Goal: Information Seeking & Learning: Learn about a topic

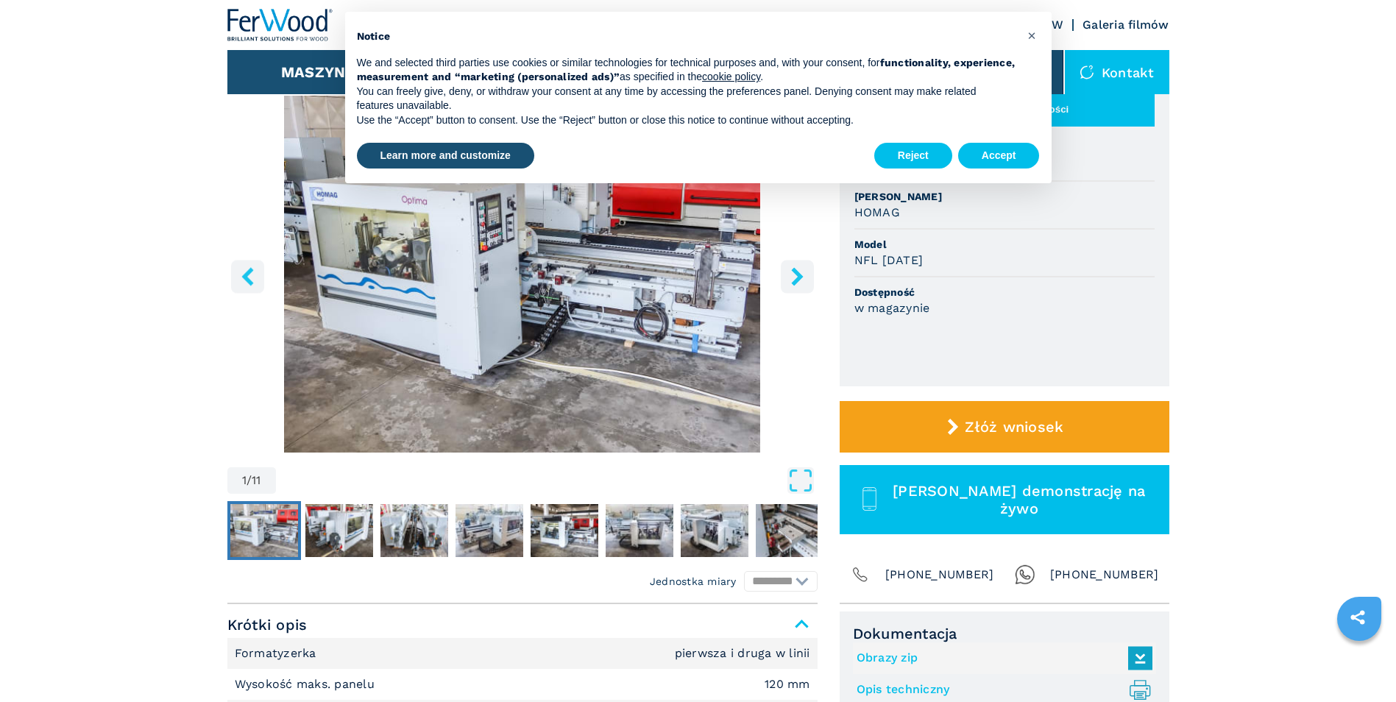
scroll to position [147, 0]
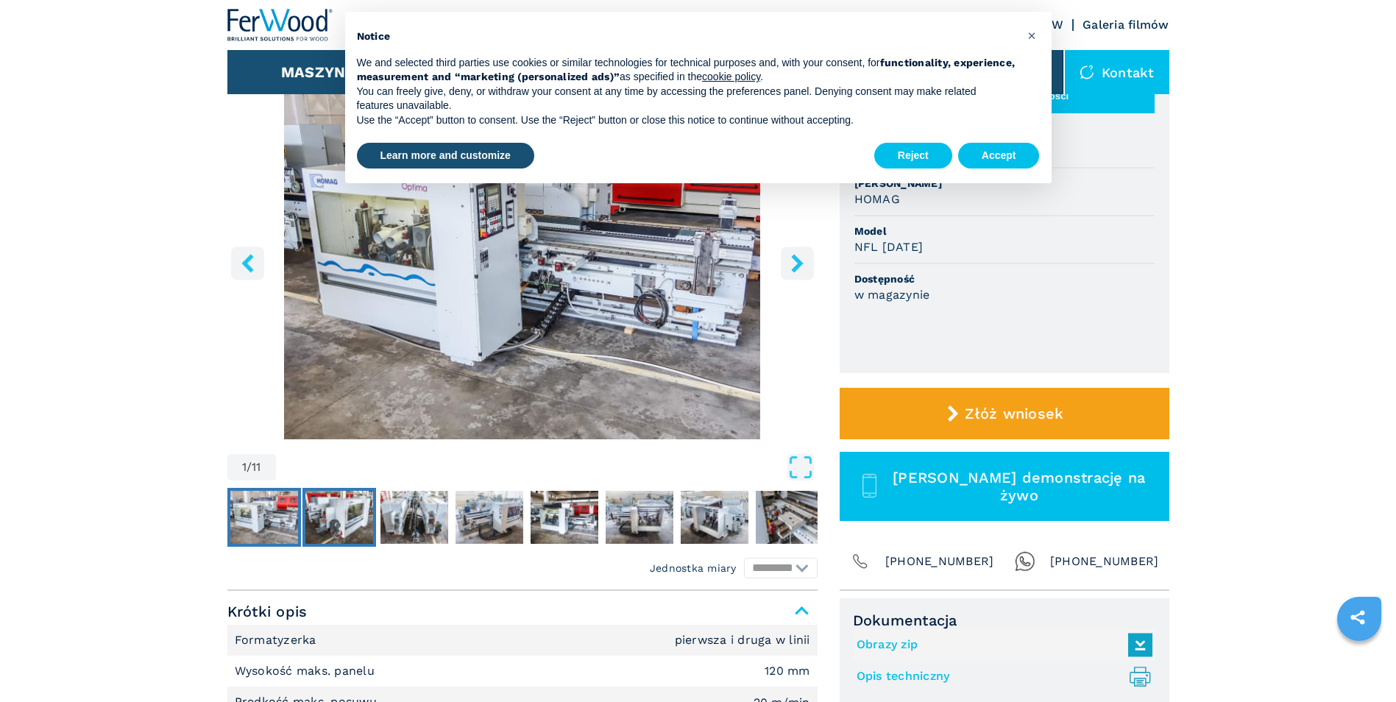
click at [364, 509] on img "Go to Slide 2" at bounding box center [339, 517] width 68 height 53
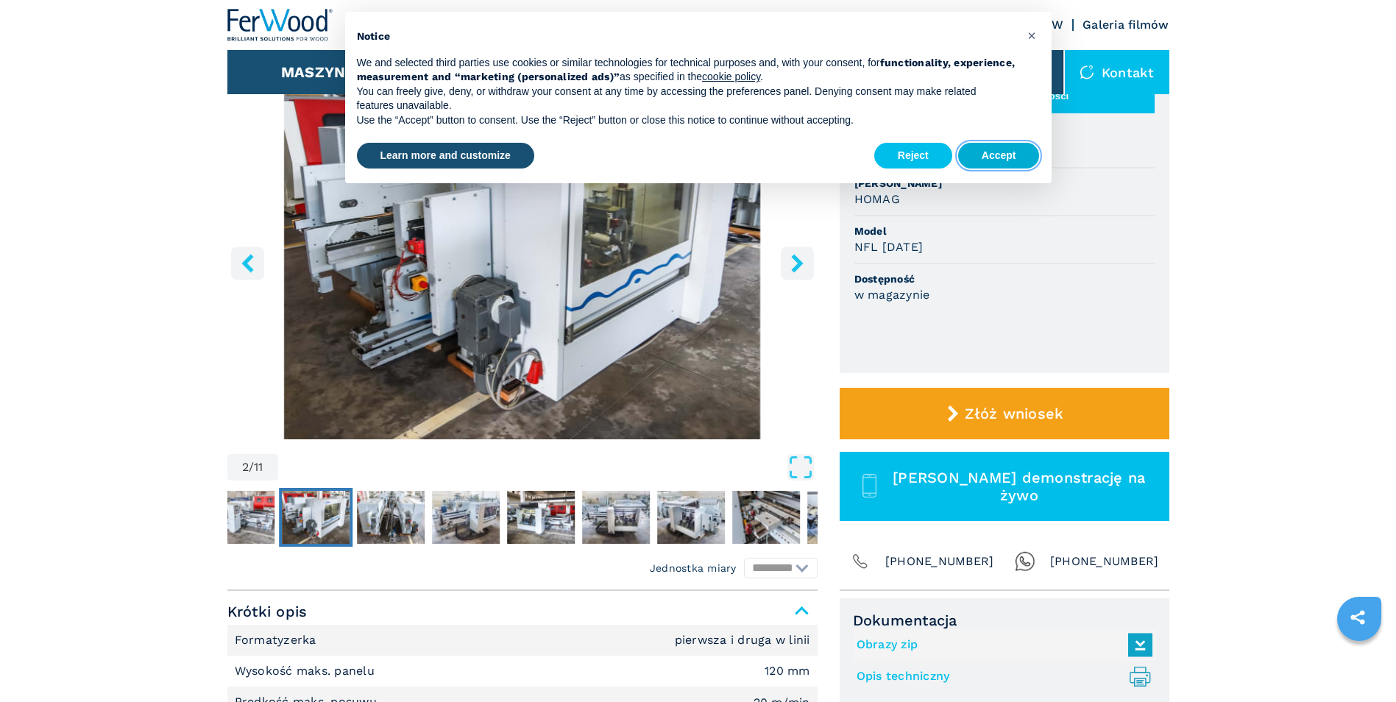
click at [1024, 149] on button "Accept" at bounding box center [999, 156] width 82 height 26
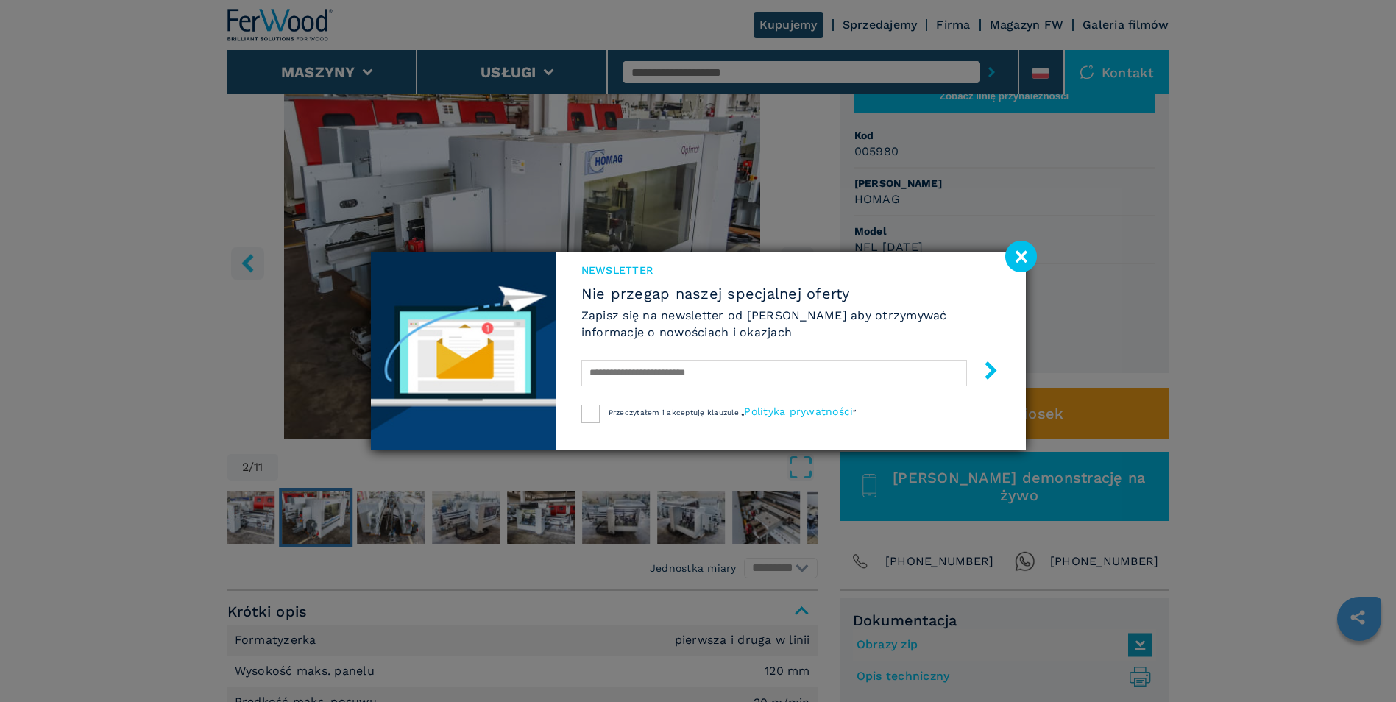
click at [1008, 255] on image at bounding box center [1021, 257] width 32 height 32
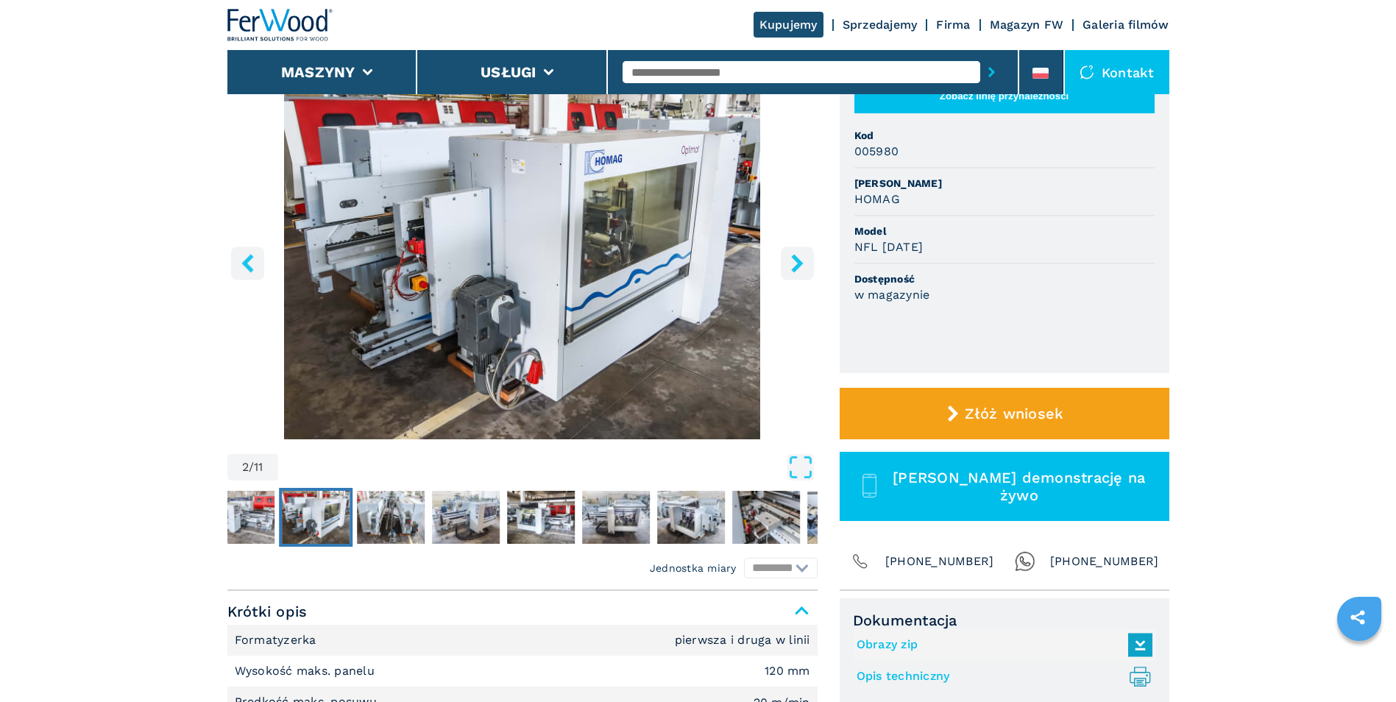
click at [805, 262] on icon "right-button" at bounding box center [797, 263] width 18 height 18
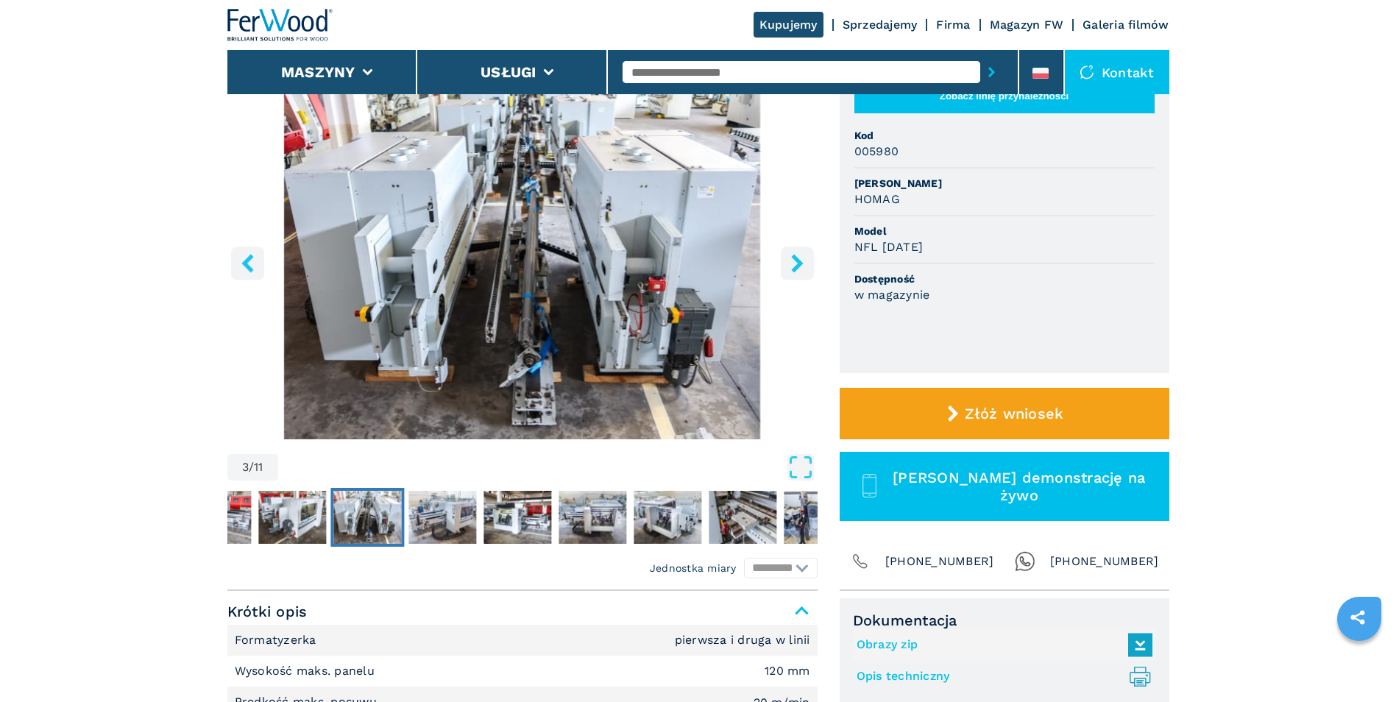
click at [805, 262] on icon "right-button" at bounding box center [797, 263] width 18 height 18
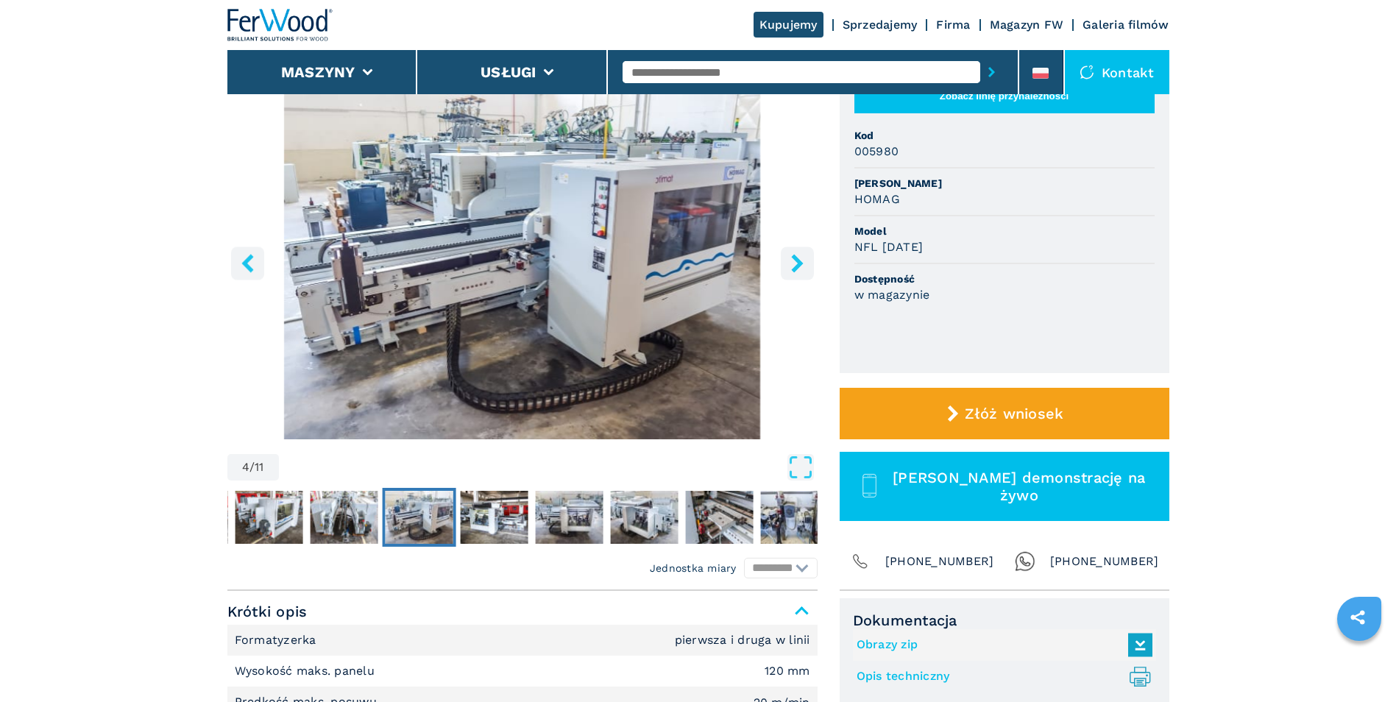
click at [805, 262] on icon "right-button" at bounding box center [797, 263] width 18 height 18
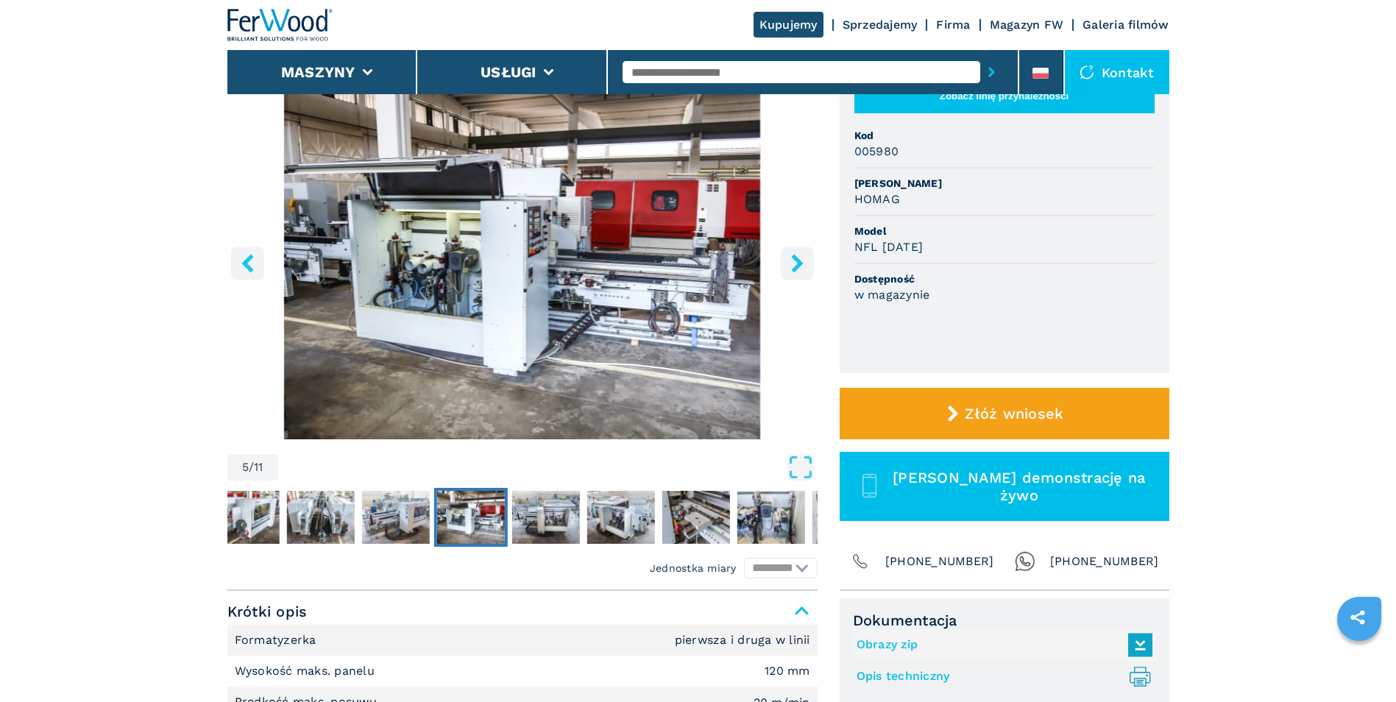
click at [805, 262] on icon "right-button" at bounding box center [797, 263] width 18 height 18
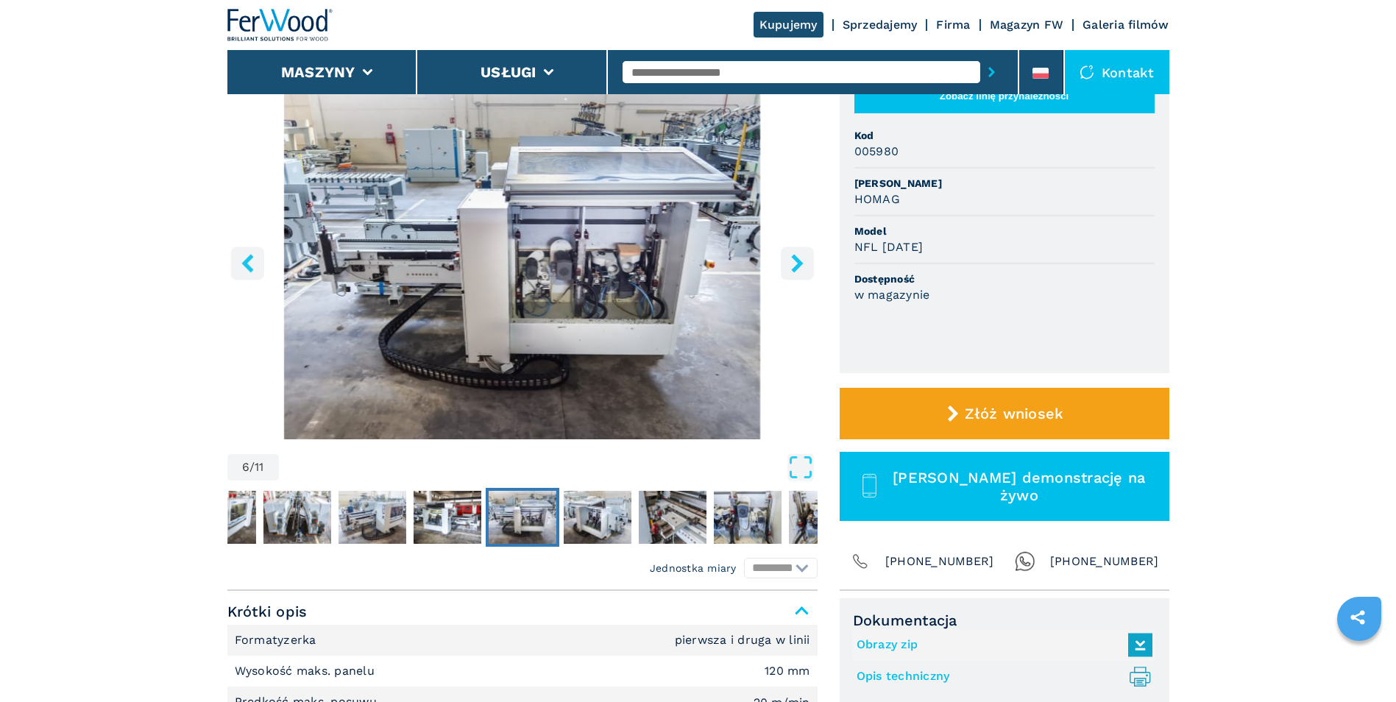
click at [805, 262] on icon "right-button" at bounding box center [797, 263] width 18 height 18
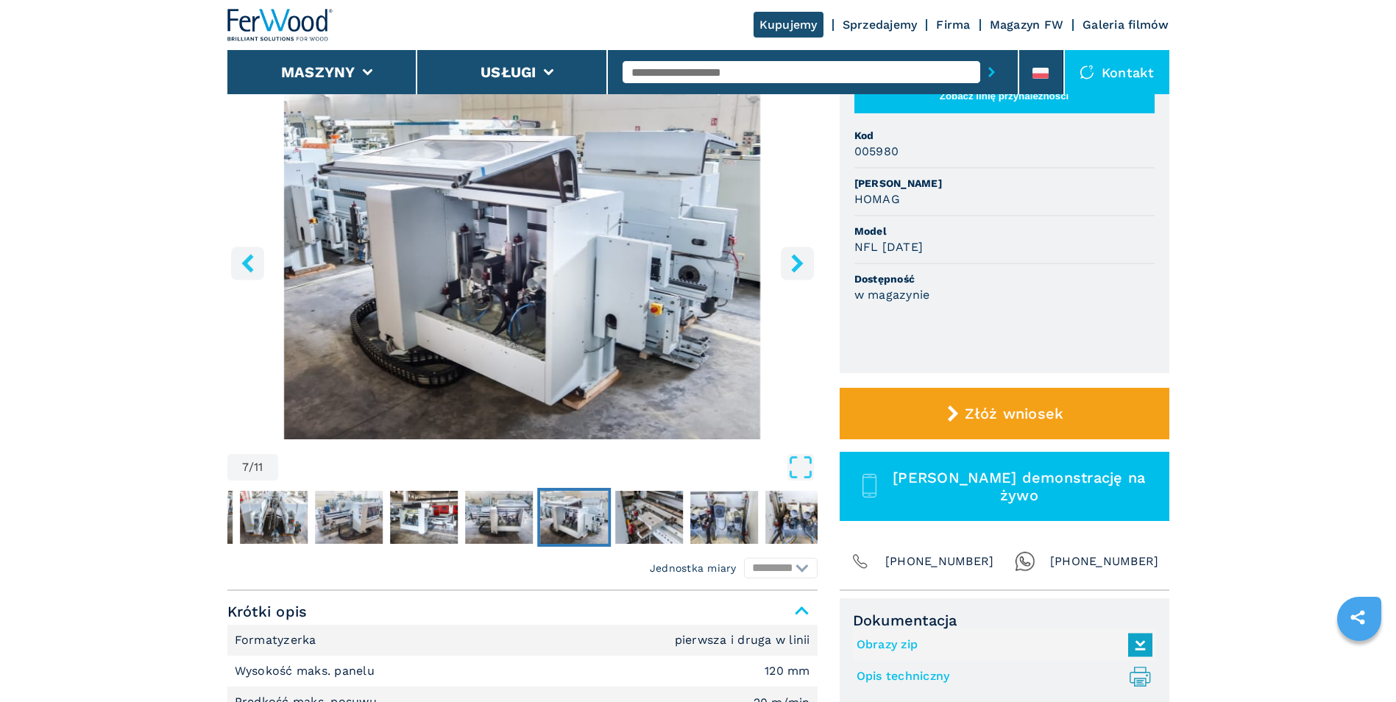
click at [805, 262] on icon "right-button" at bounding box center [797, 263] width 18 height 18
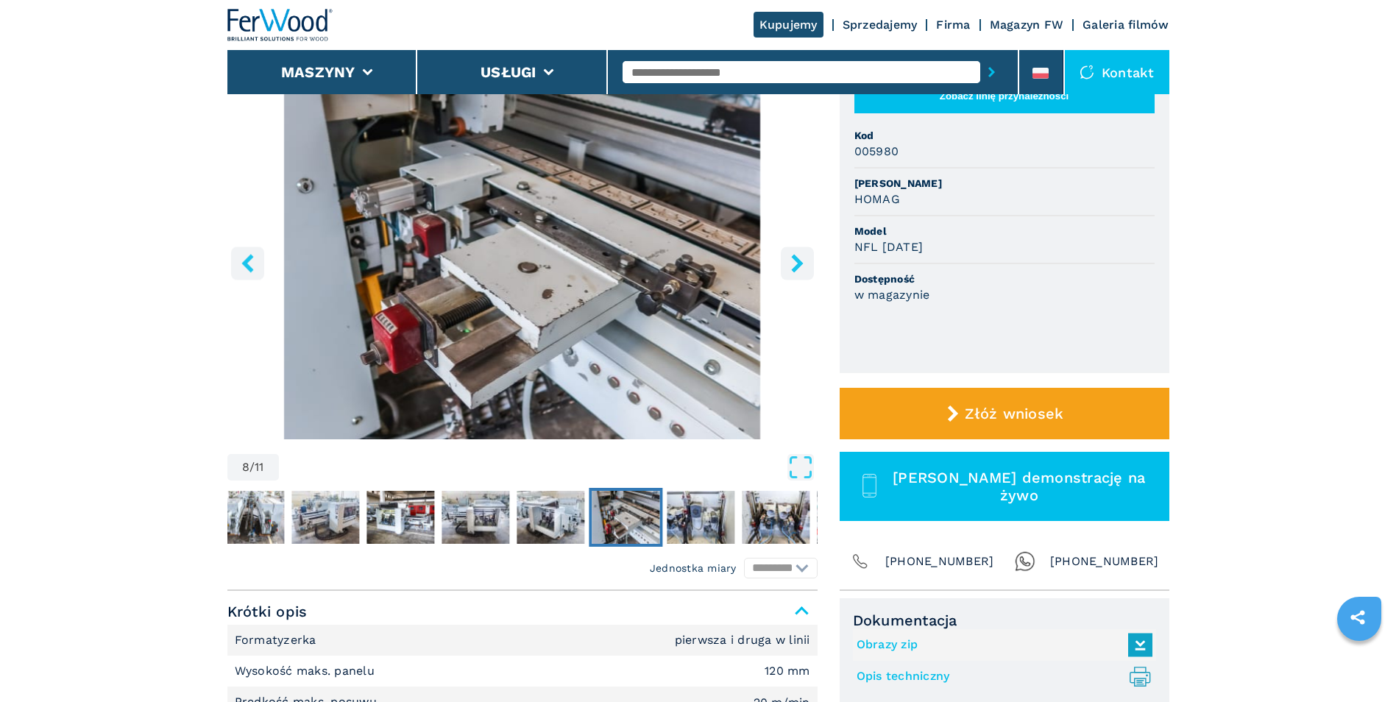
click at [805, 262] on icon "right-button" at bounding box center [797, 263] width 18 height 18
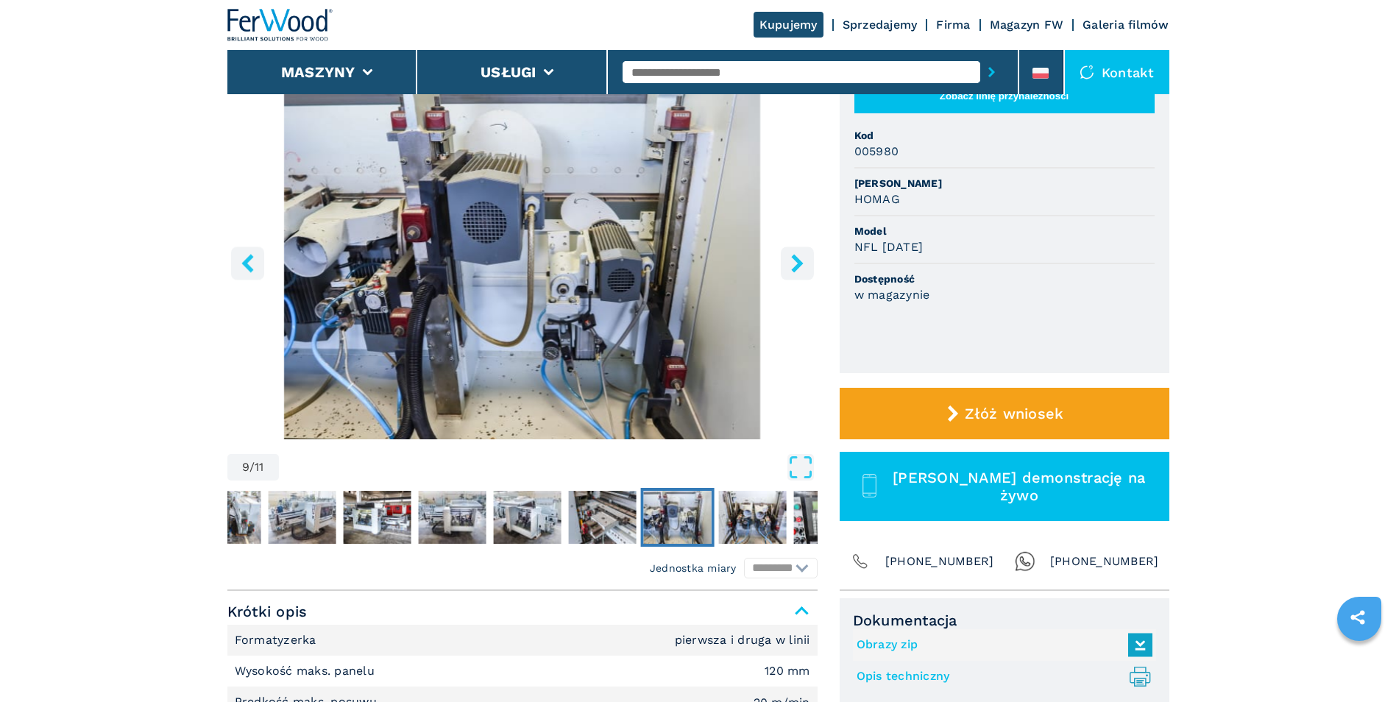
click at [805, 262] on icon "right-button" at bounding box center [797, 263] width 18 height 18
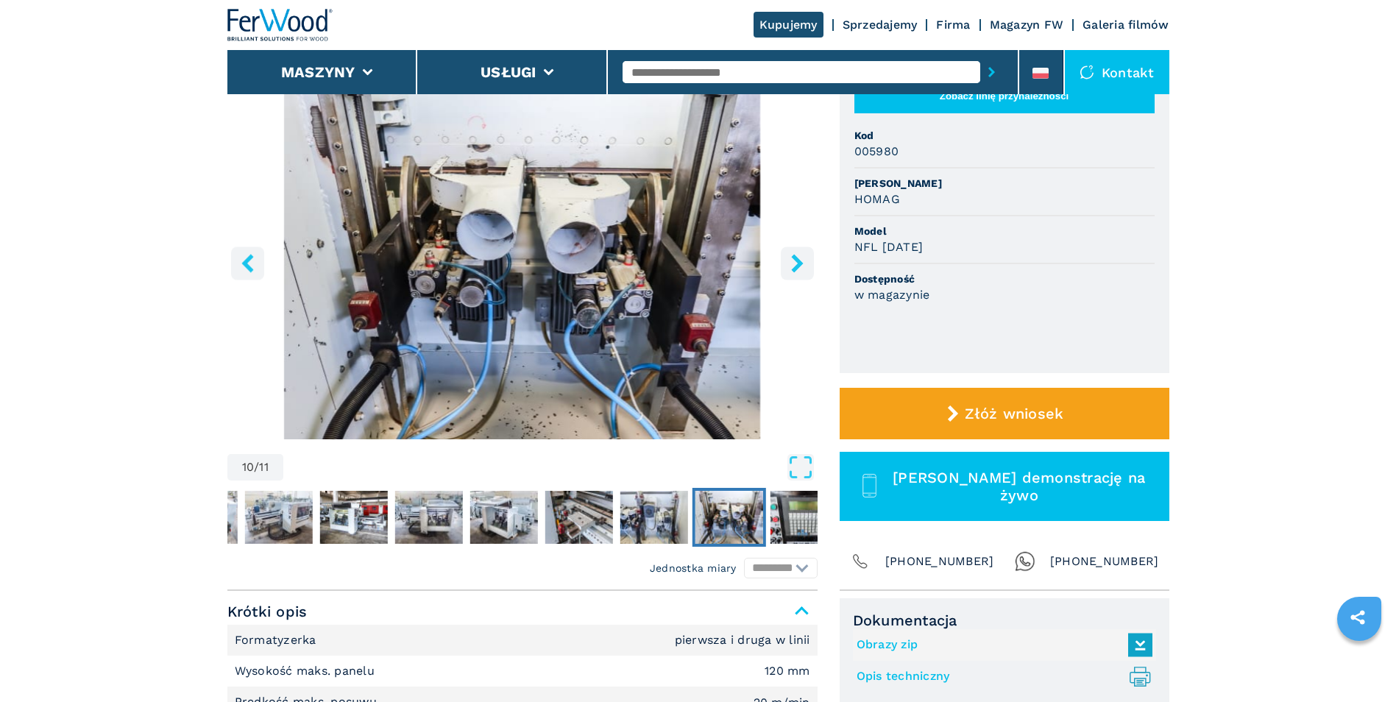
click at [805, 262] on icon "right-button" at bounding box center [797, 263] width 18 height 18
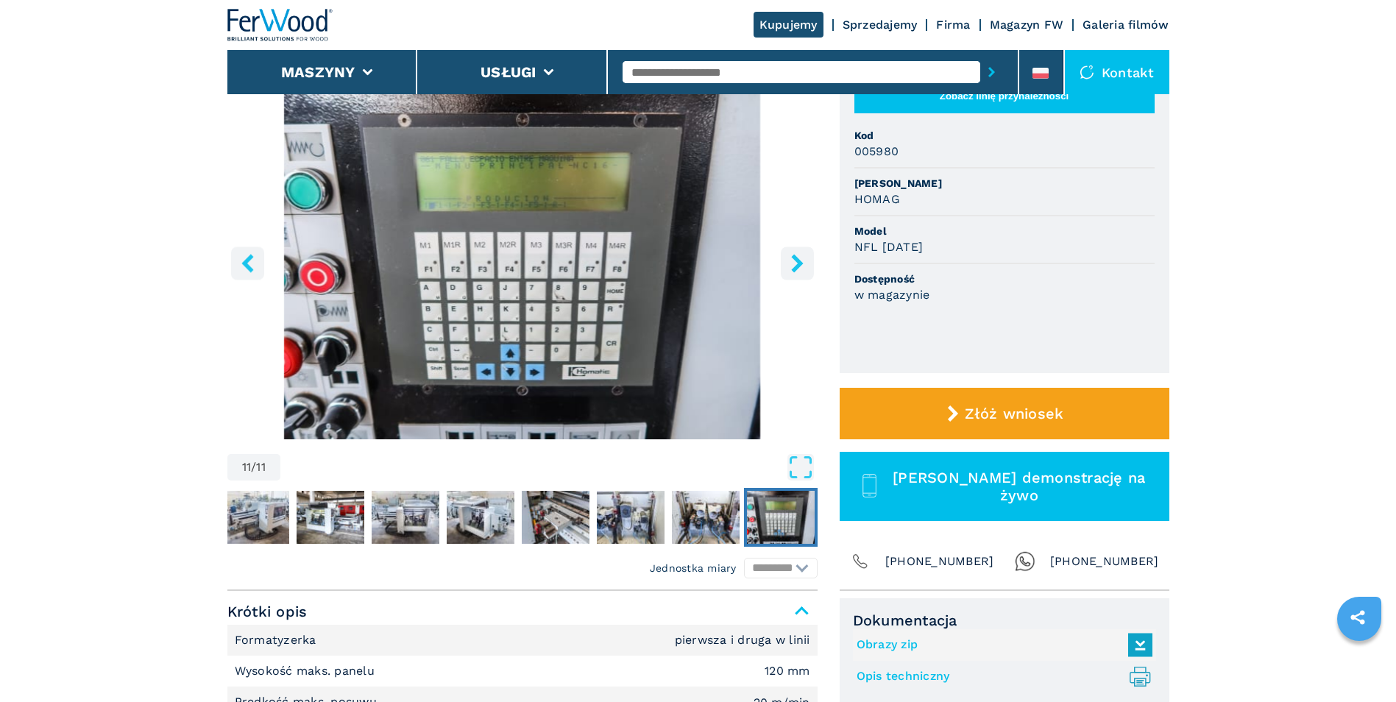
click at [805, 262] on icon "right-button" at bounding box center [797, 263] width 18 height 18
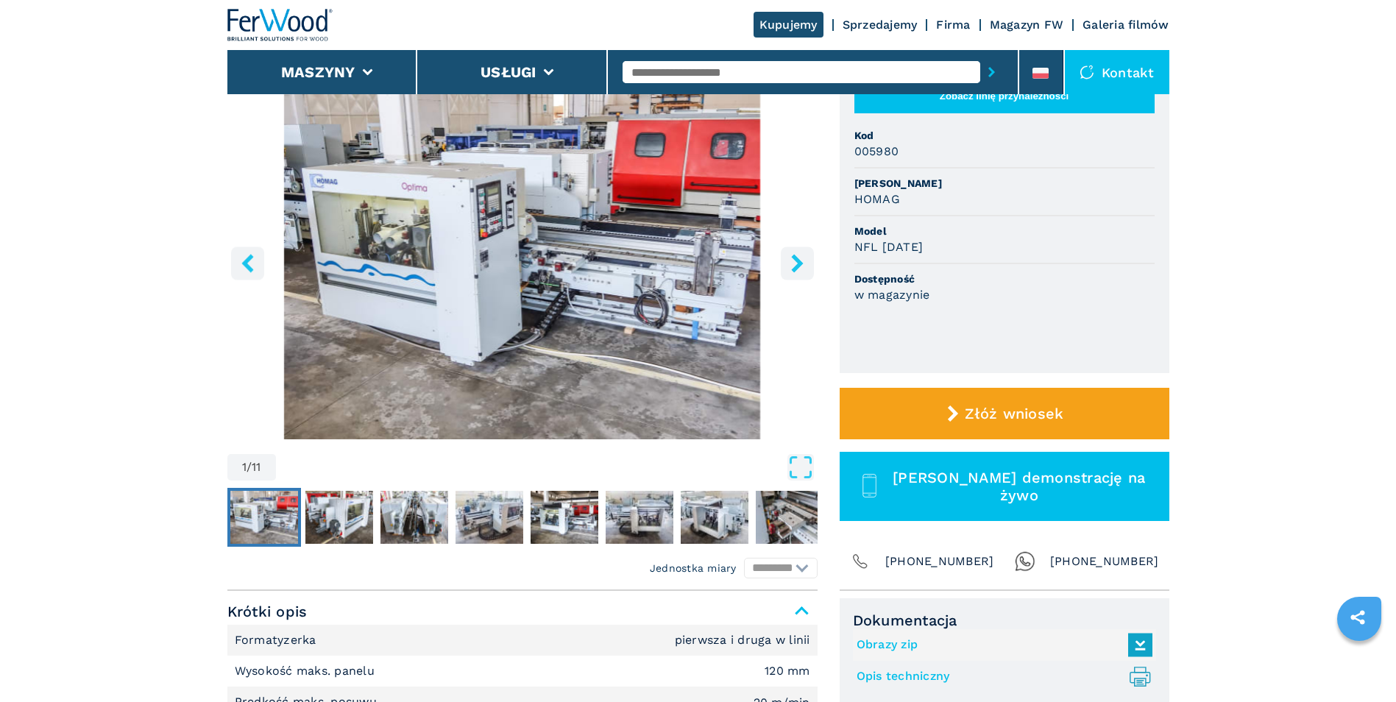
click at [805, 262] on icon "right-button" at bounding box center [797, 263] width 18 height 18
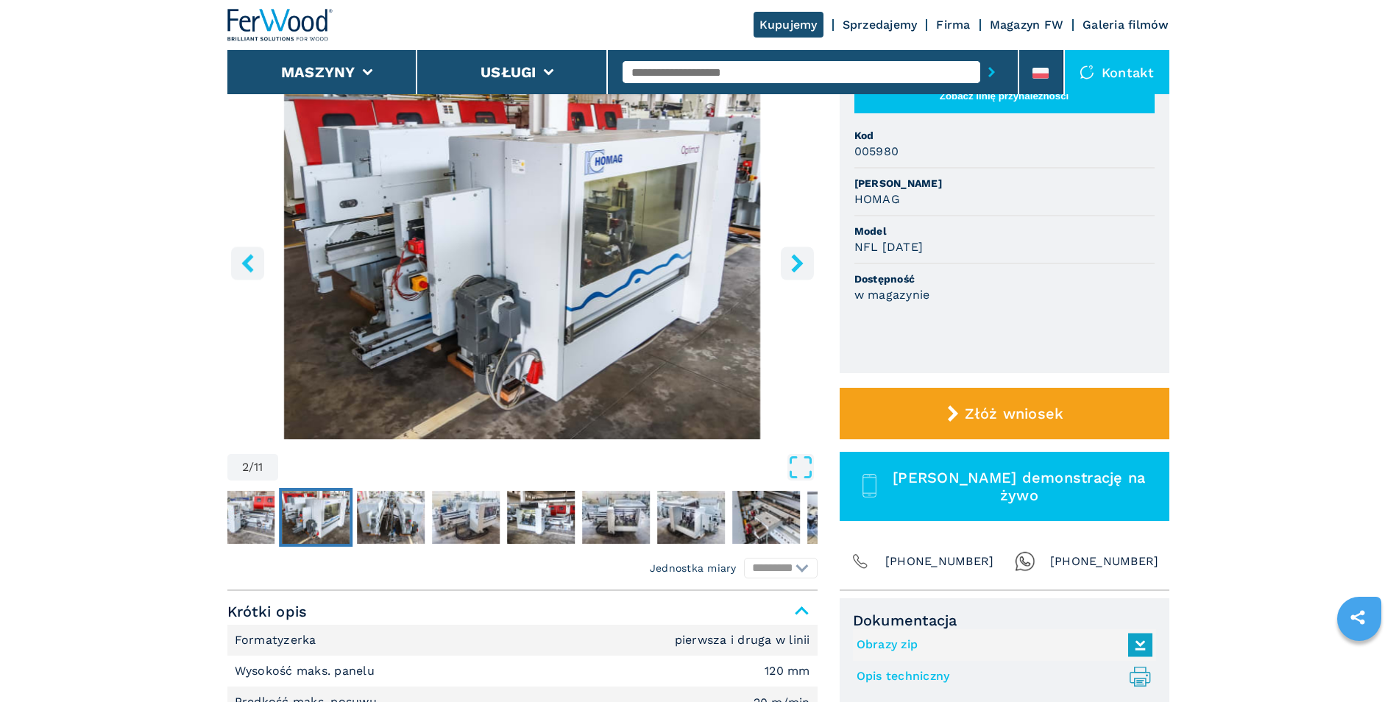
click at [805, 262] on icon "right-button" at bounding box center [797, 263] width 18 height 18
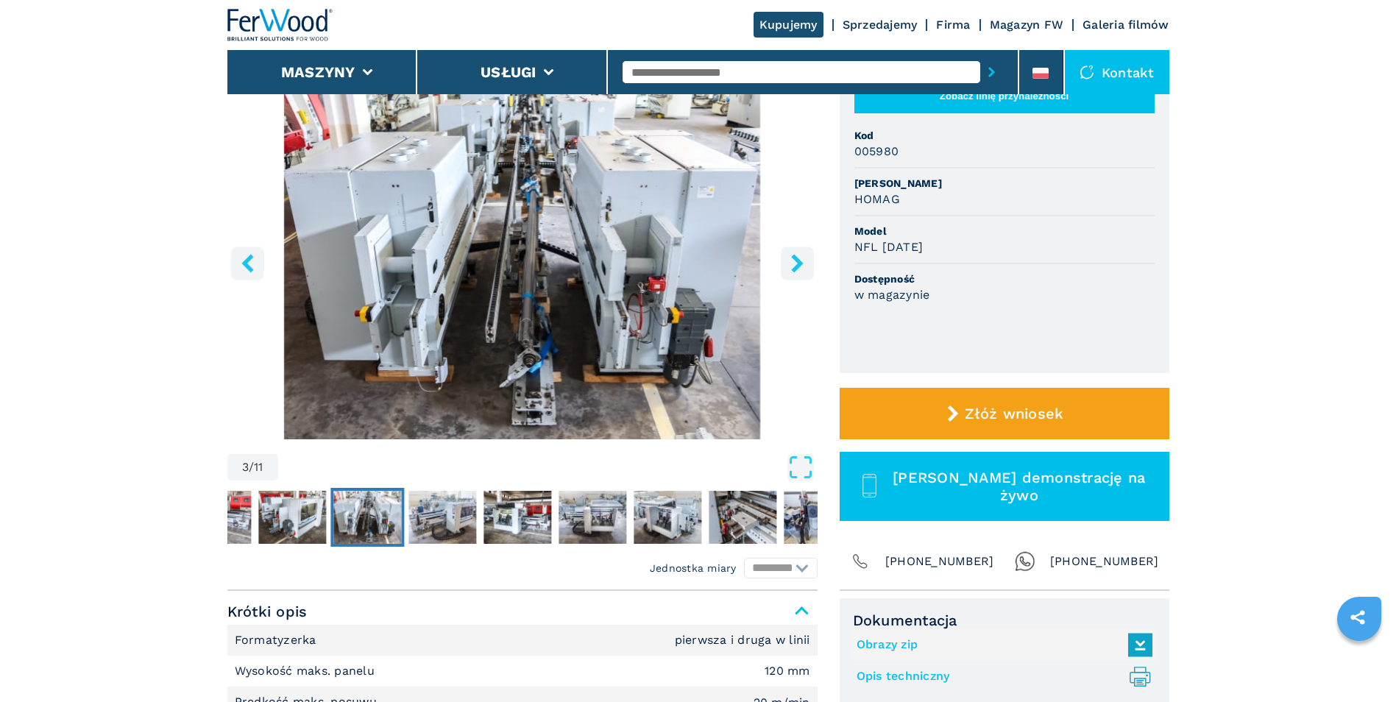
click at [805, 262] on icon "right-button" at bounding box center [797, 263] width 18 height 18
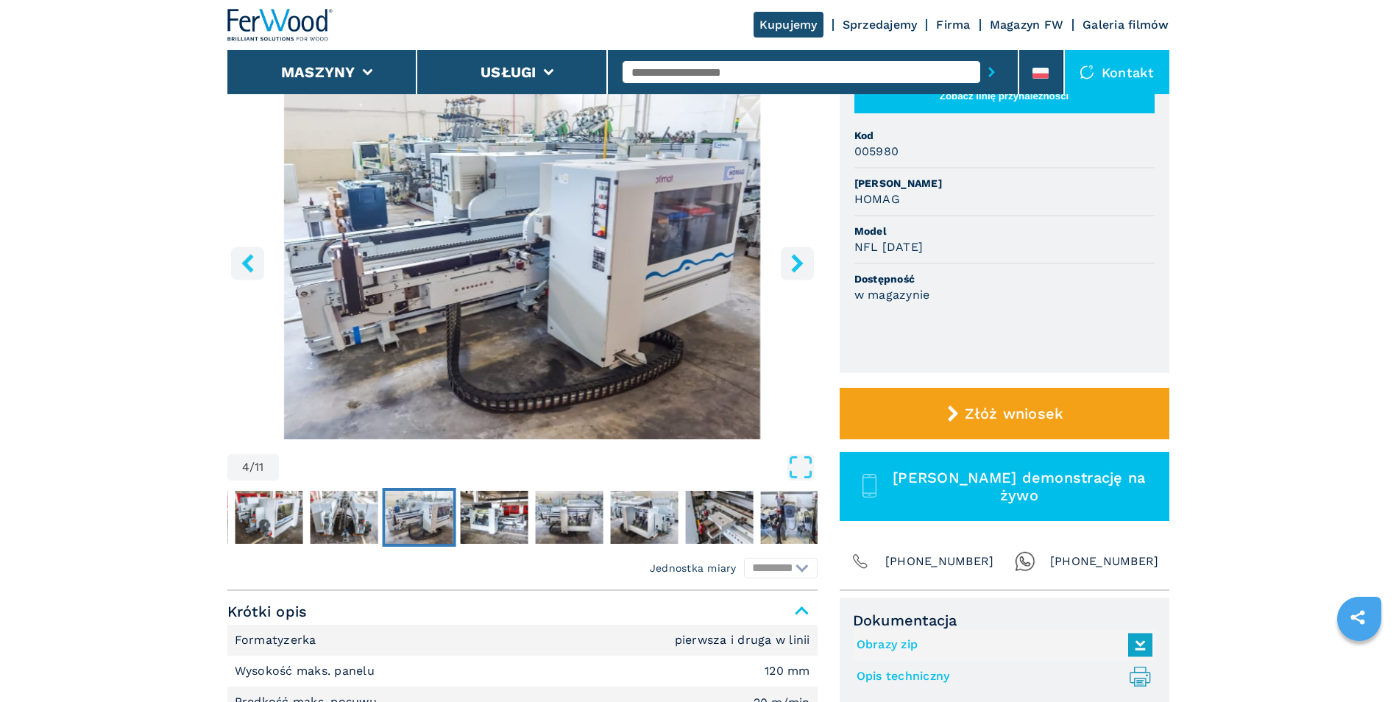
click at [805, 262] on icon "right-button" at bounding box center [797, 263] width 18 height 18
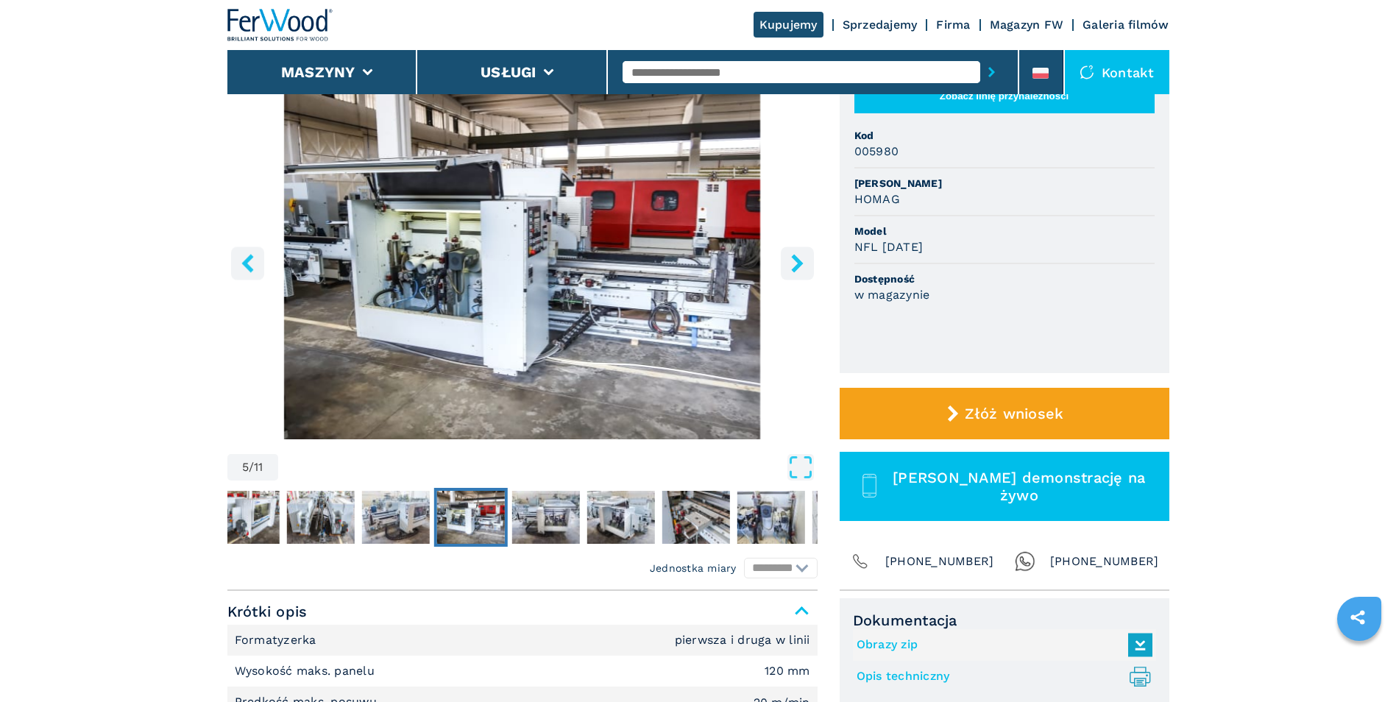
click at [805, 262] on icon "right-button" at bounding box center [797, 263] width 18 height 18
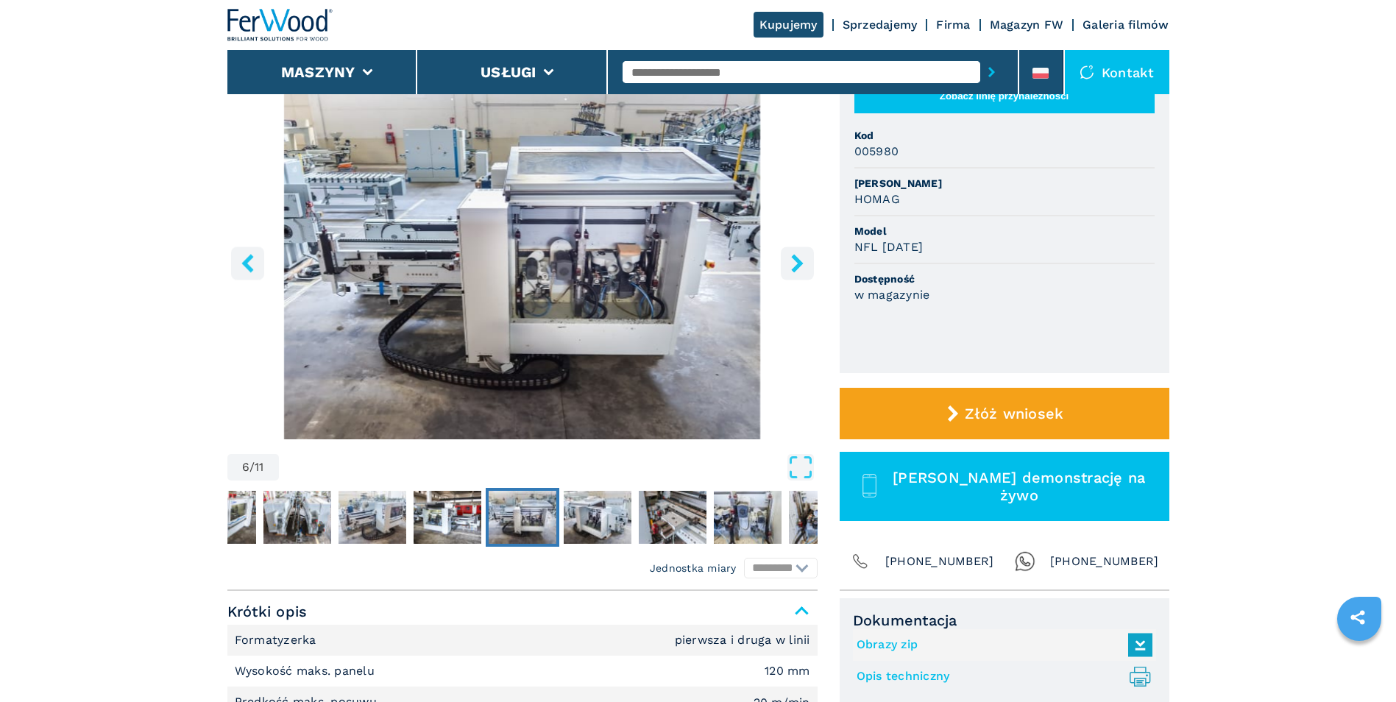
click at [793, 262] on icon "right-button" at bounding box center [797, 263] width 18 height 18
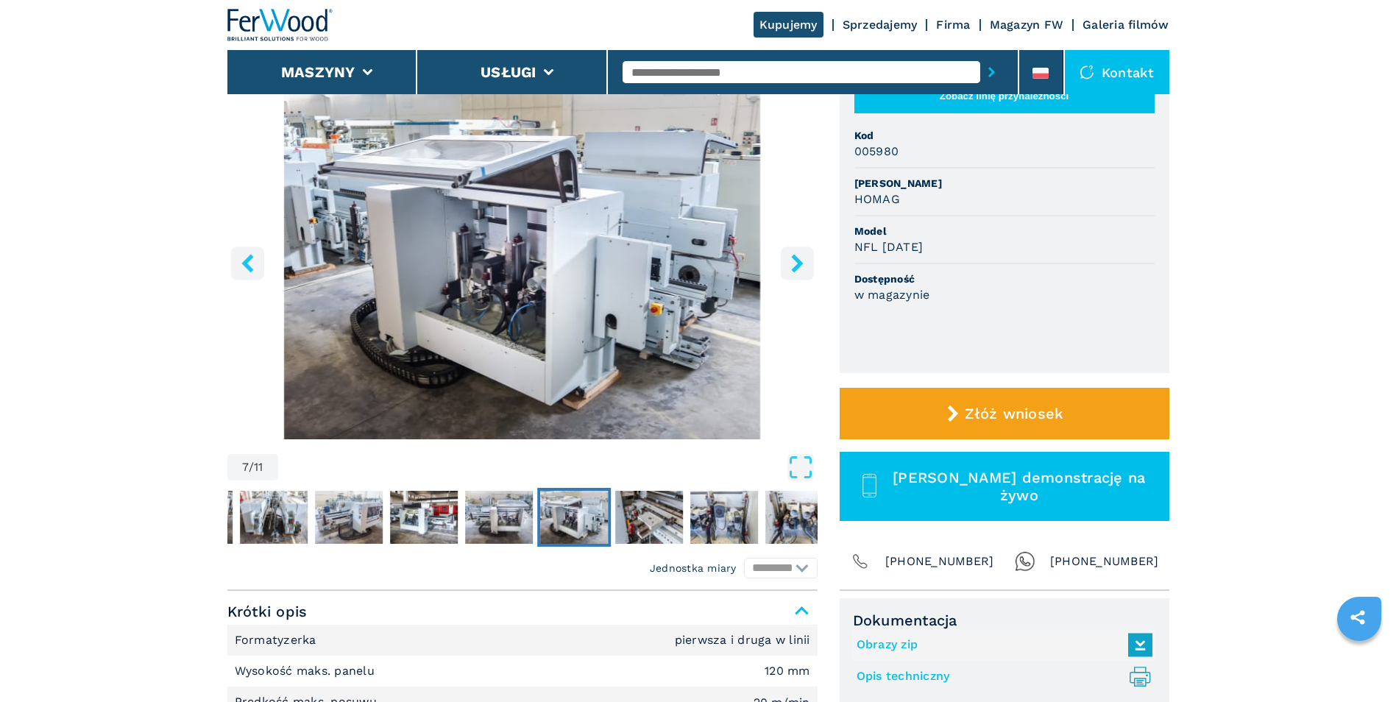
click at [793, 262] on icon "right-button" at bounding box center [797, 263] width 18 height 18
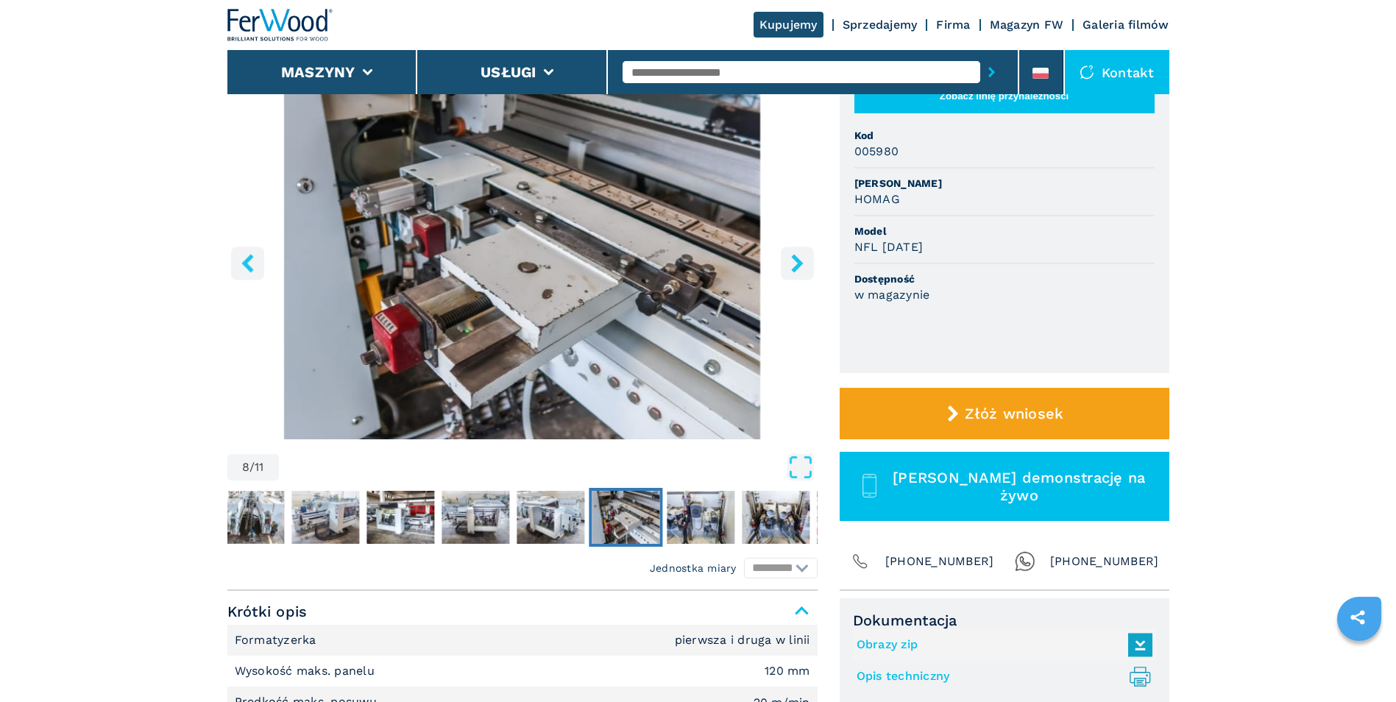
click at [793, 262] on icon "right-button" at bounding box center [797, 263] width 18 height 18
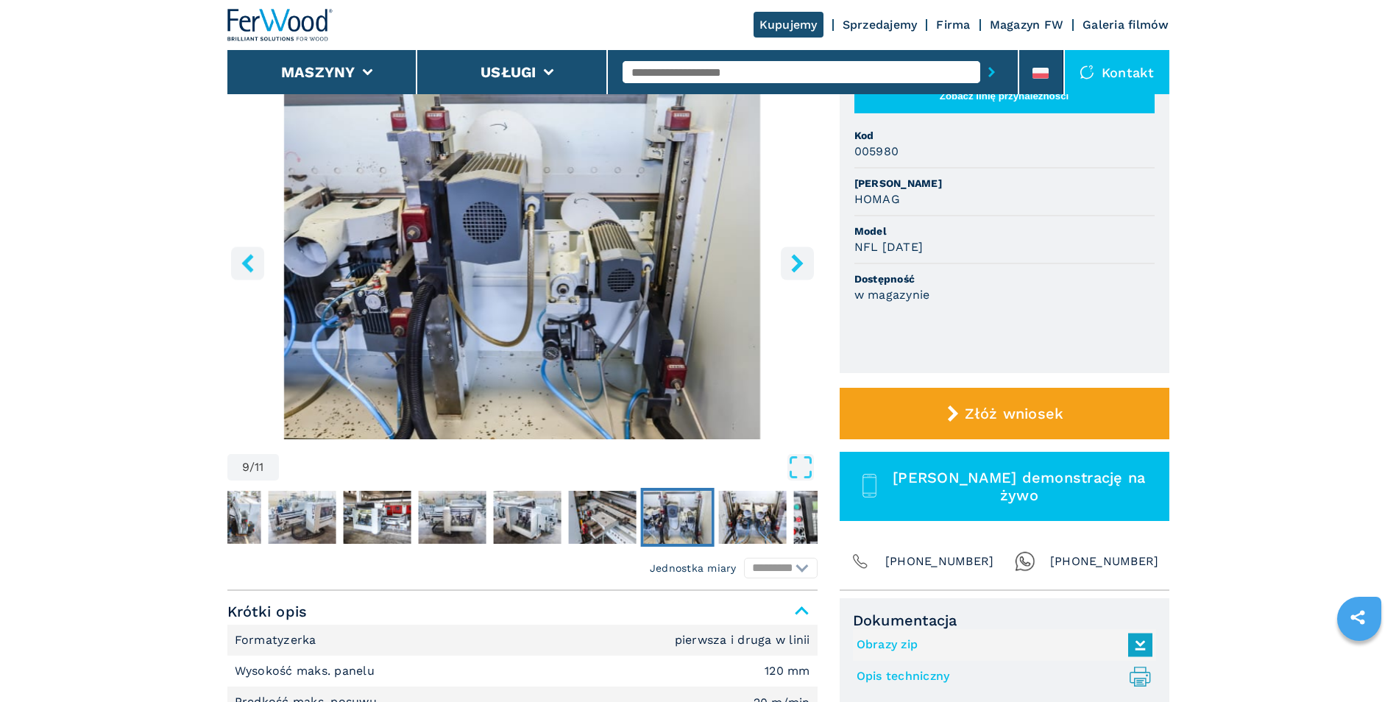
click at [793, 262] on icon "right-button" at bounding box center [797, 263] width 18 height 18
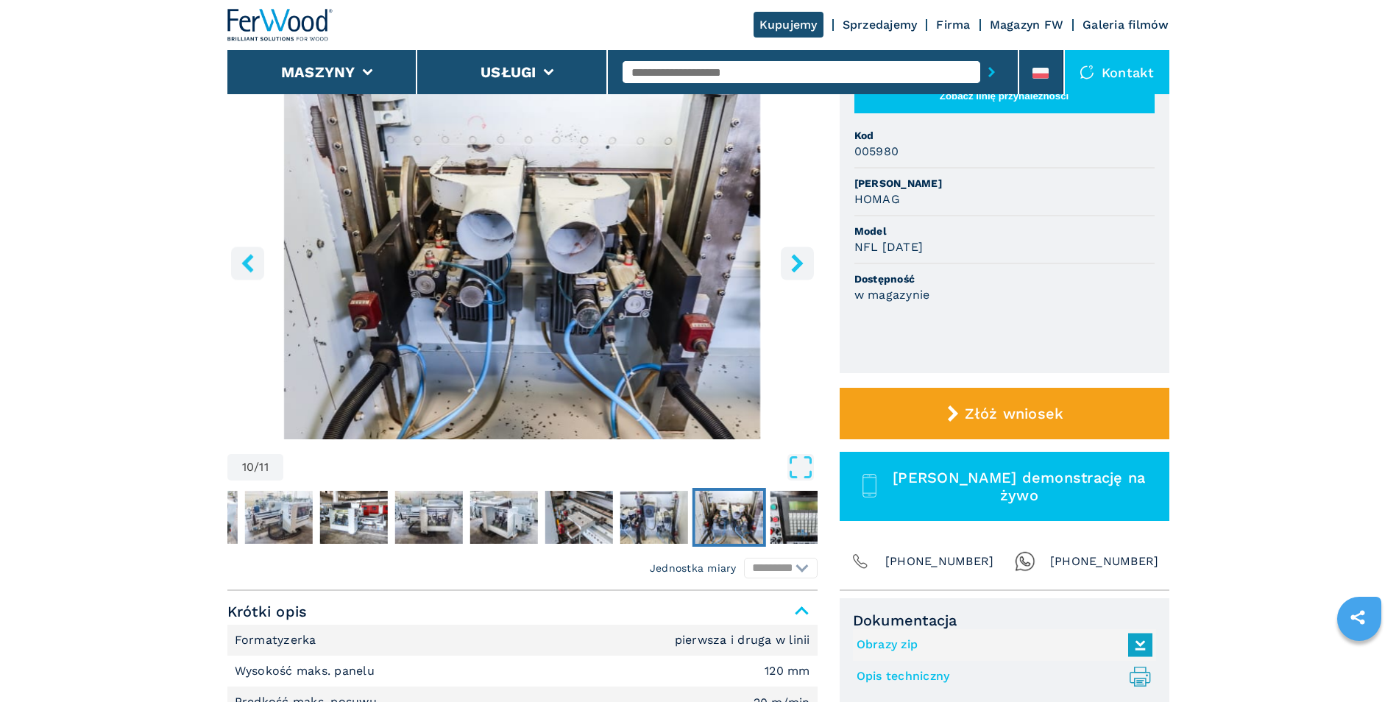
click at [793, 262] on icon "right-button" at bounding box center [797, 263] width 18 height 18
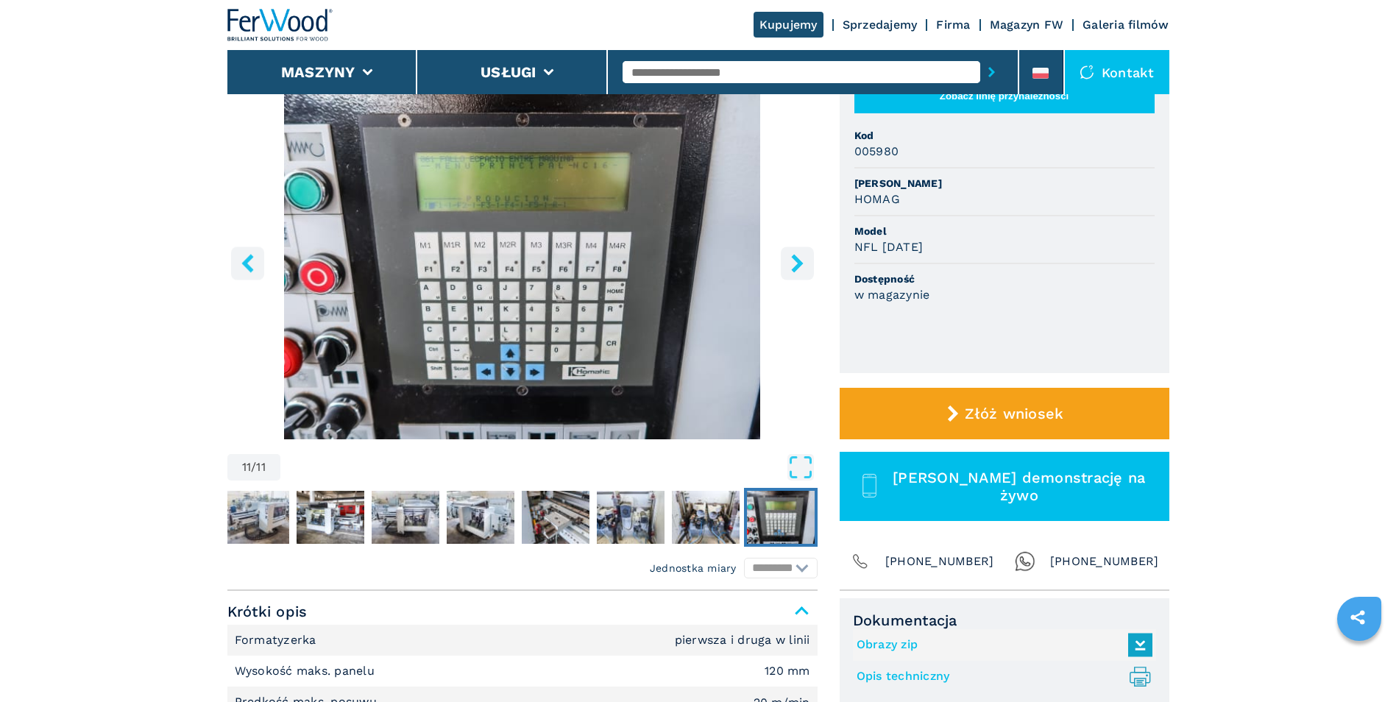
click at [793, 262] on icon "right-button" at bounding box center [797, 263] width 18 height 18
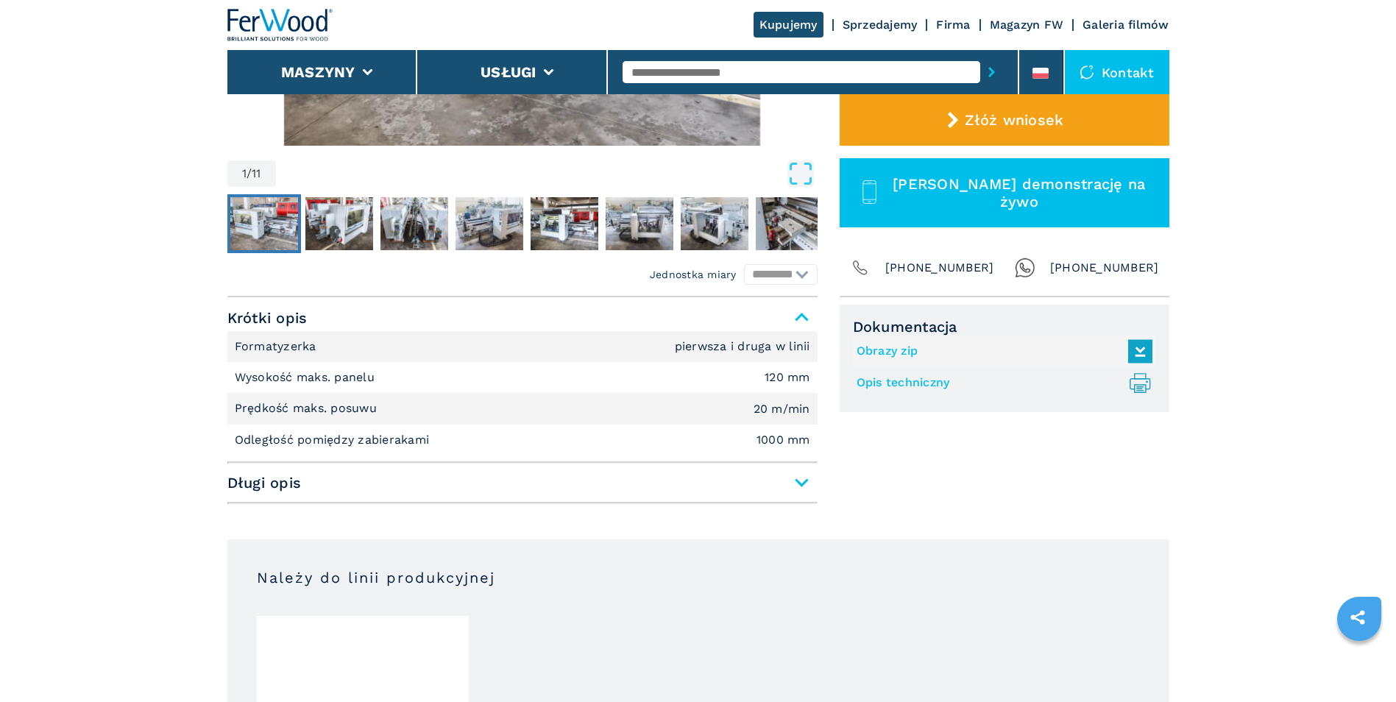
scroll to position [442, 0]
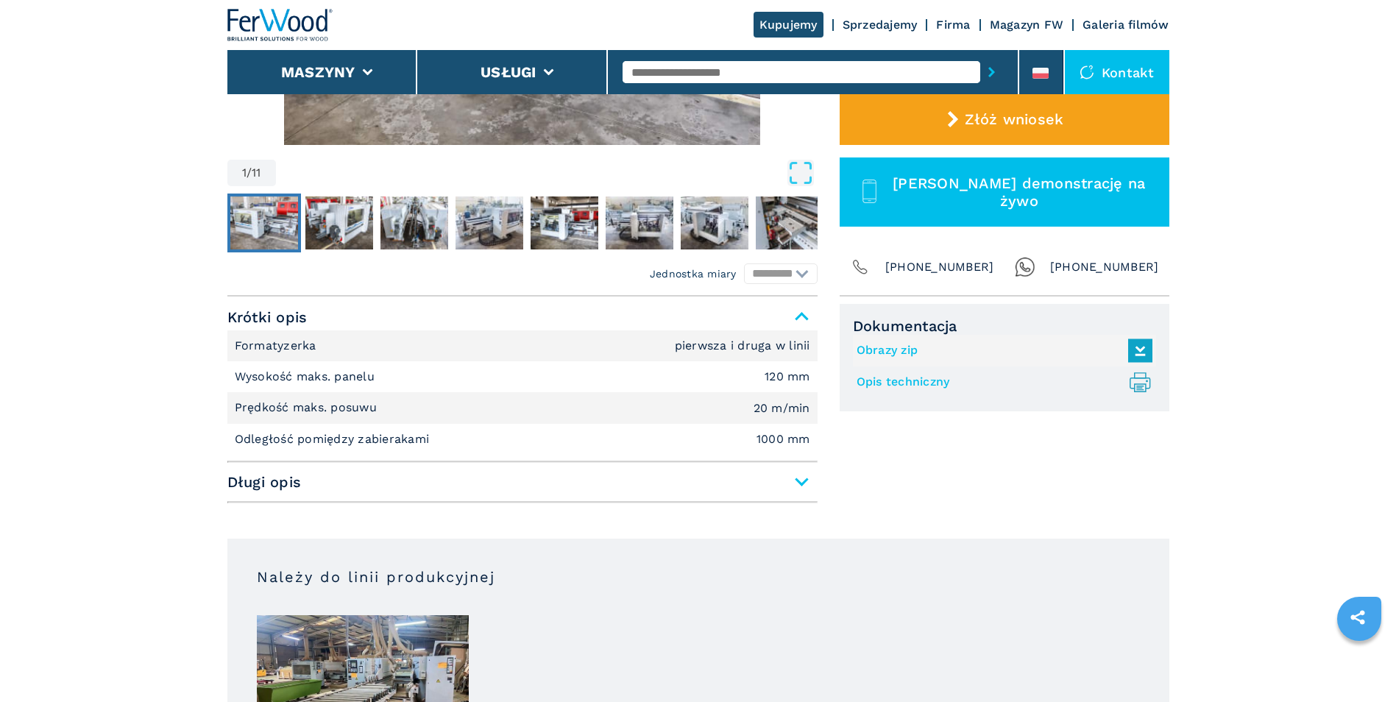
click at [807, 481] on span "Długi opis" at bounding box center [522, 482] width 590 height 26
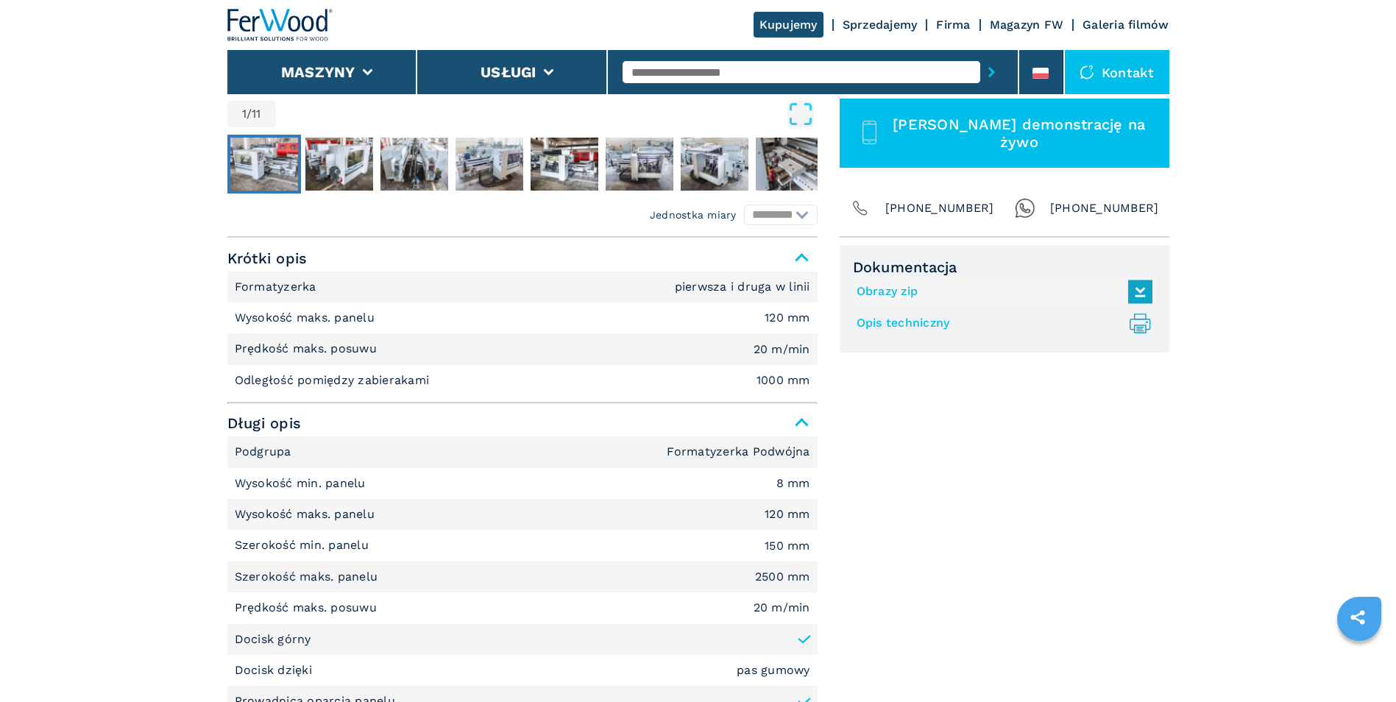
scroll to position [589, 0]
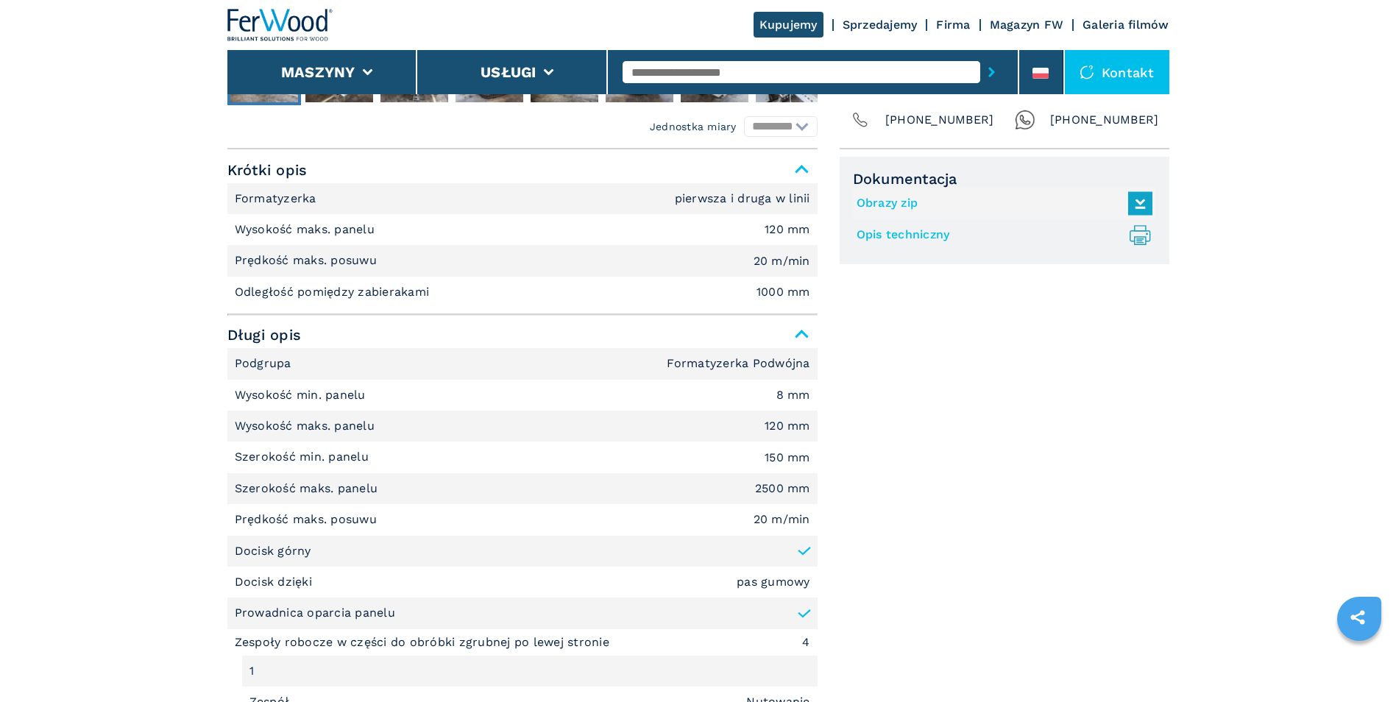
click at [809, 553] on icon at bounding box center [804, 551] width 15 height 15
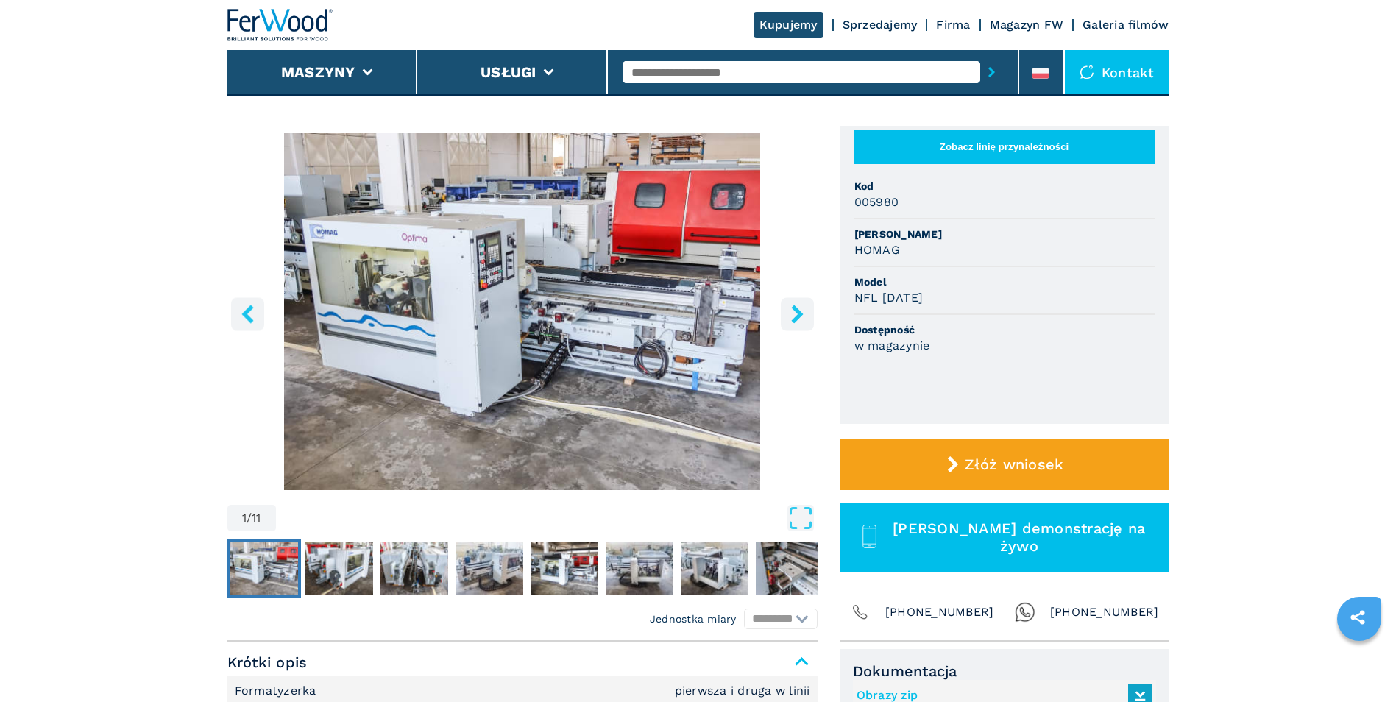
scroll to position [74, 0]
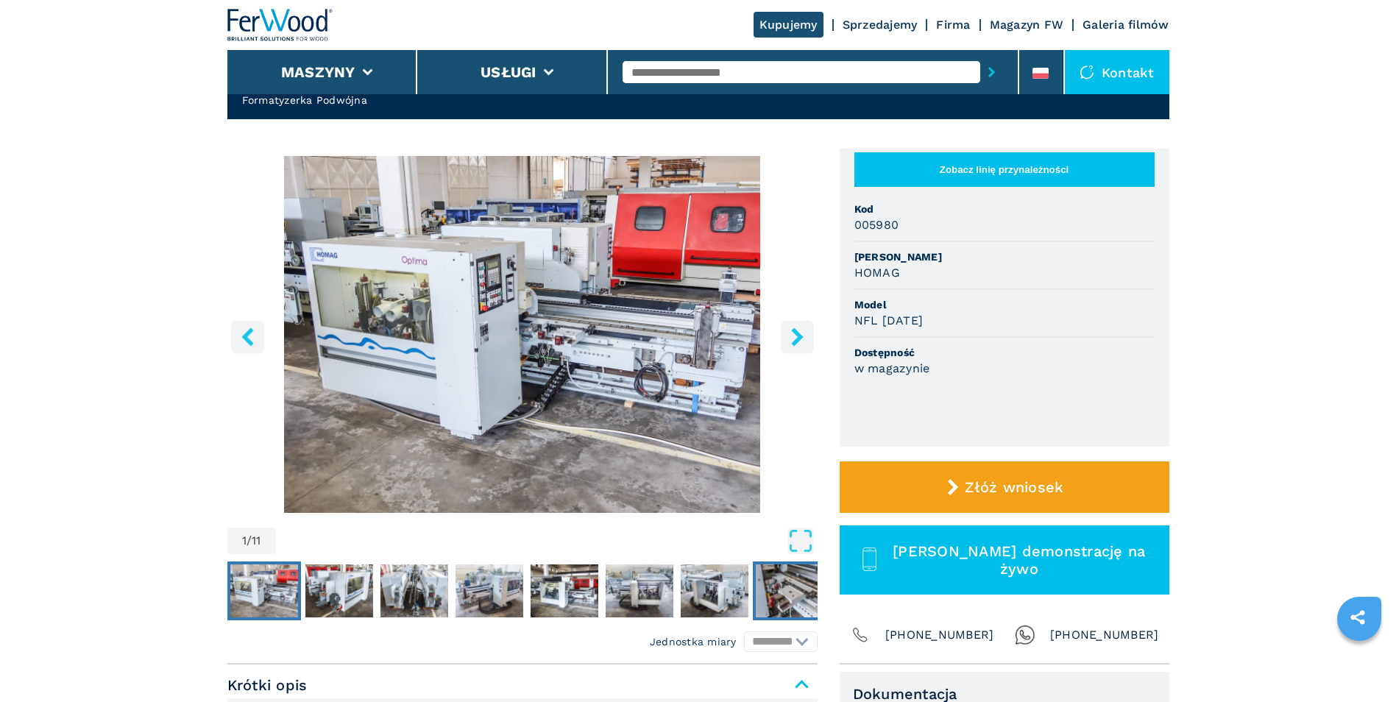
click at [793, 595] on img "Go to Slide 8" at bounding box center [790, 590] width 68 height 53
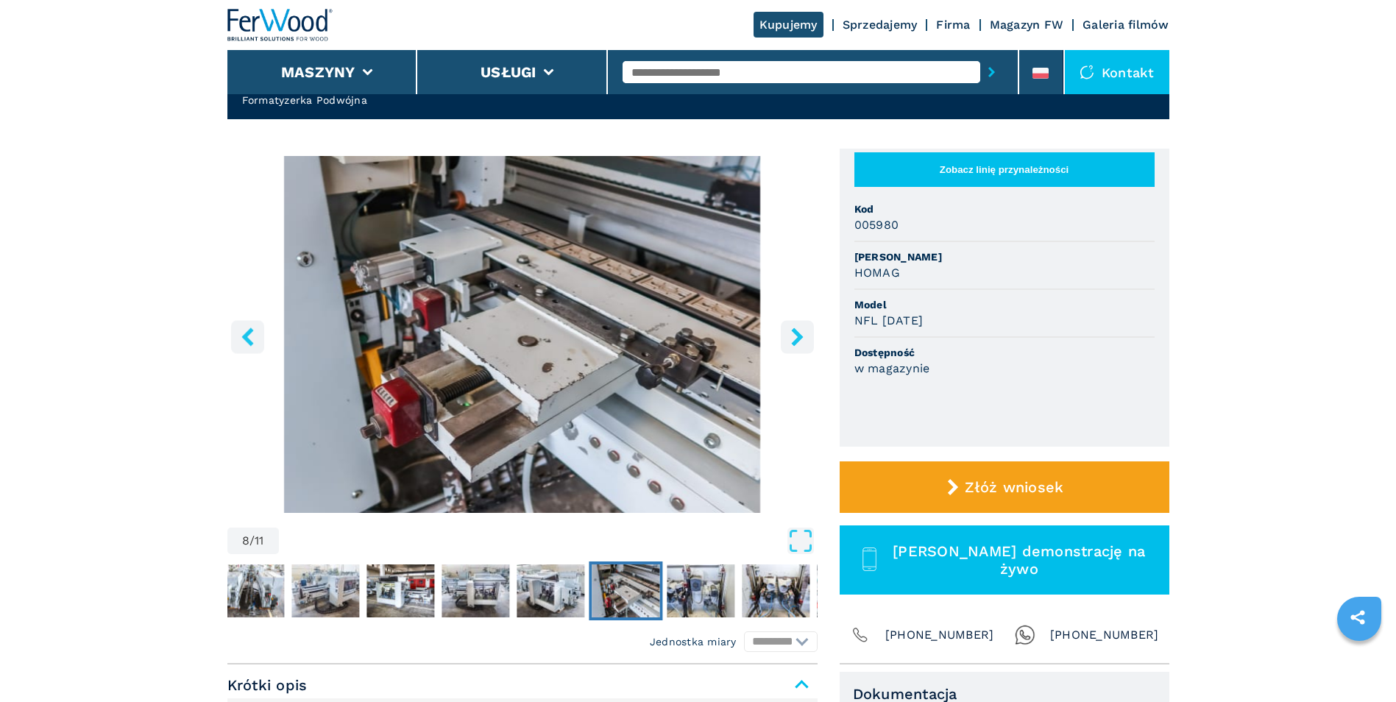
click at [808, 336] on button "right-button" at bounding box center [797, 336] width 33 height 33
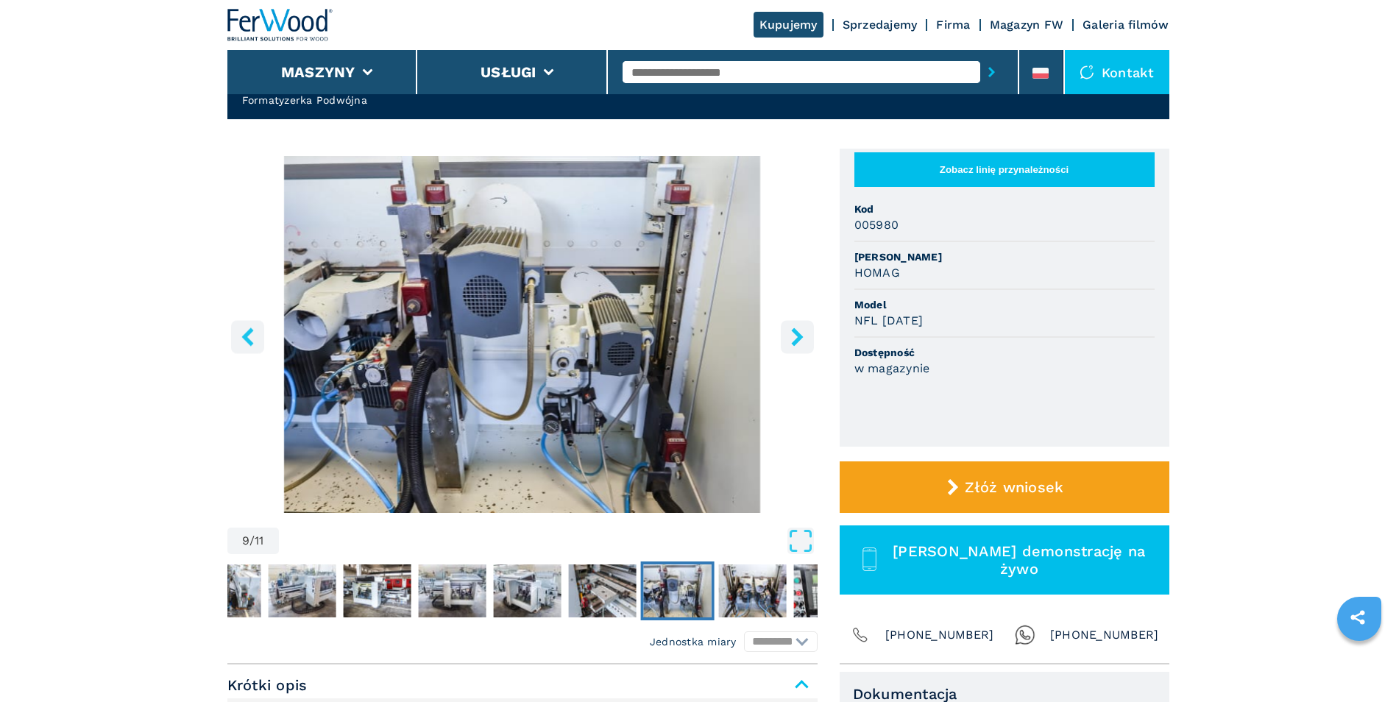
click at [808, 336] on button "right-button" at bounding box center [797, 336] width 33 height 33
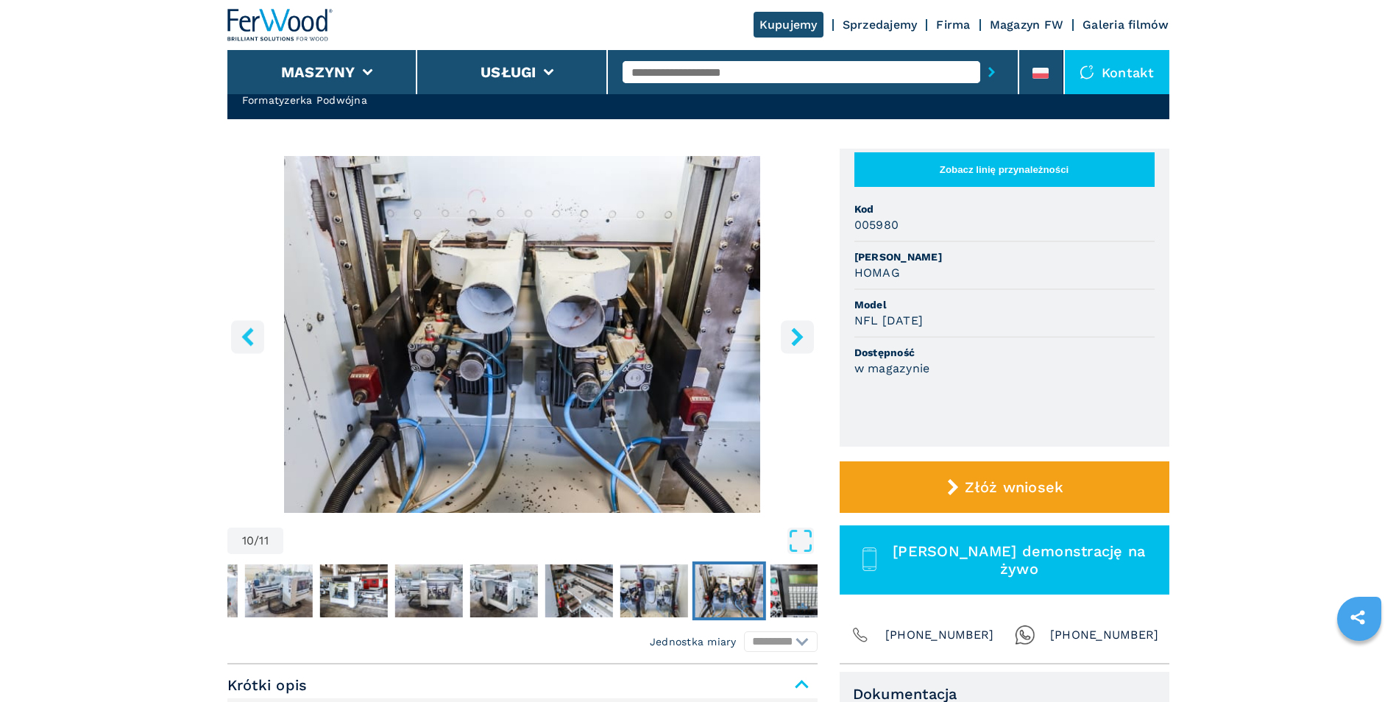
click at [808, 336] on button "right-button" at bounding box center [797, 336] width 33 height 33
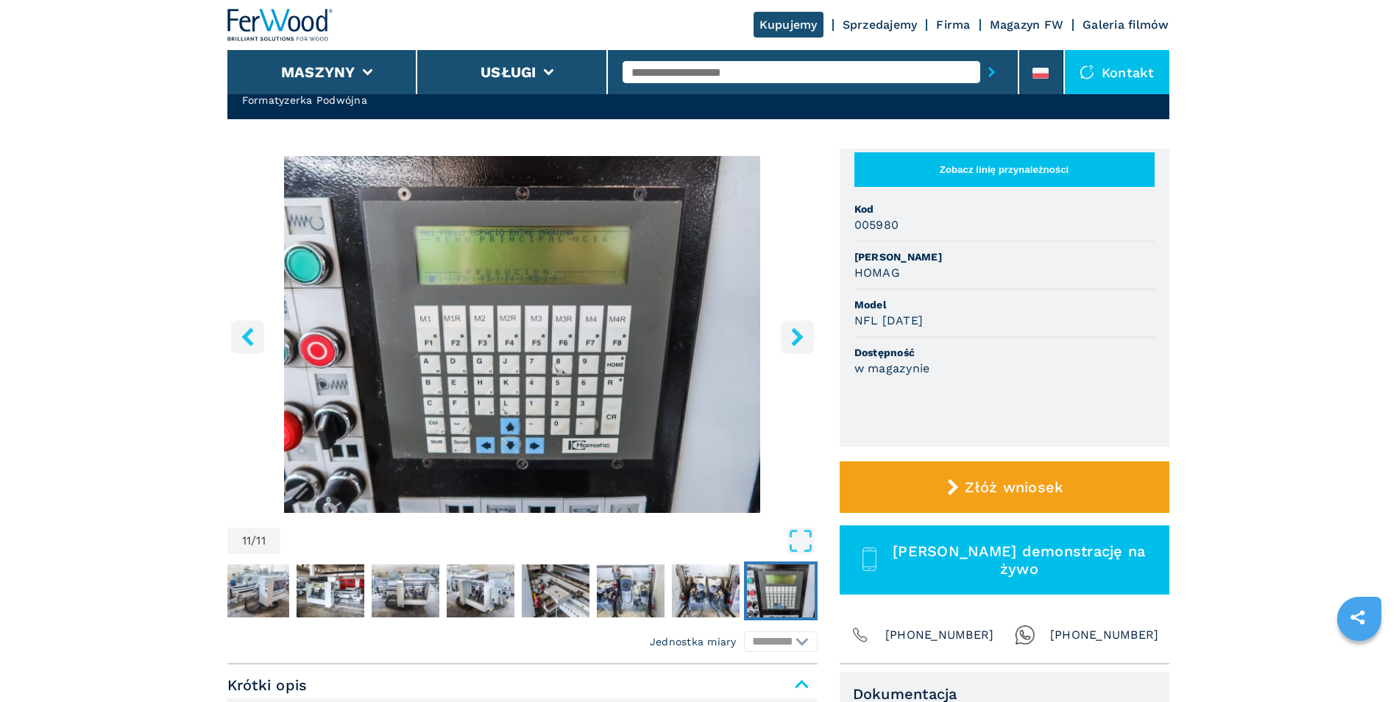
click at [808, 336] on button "right-button" at bounding box center [797, 336] width 33 height 33
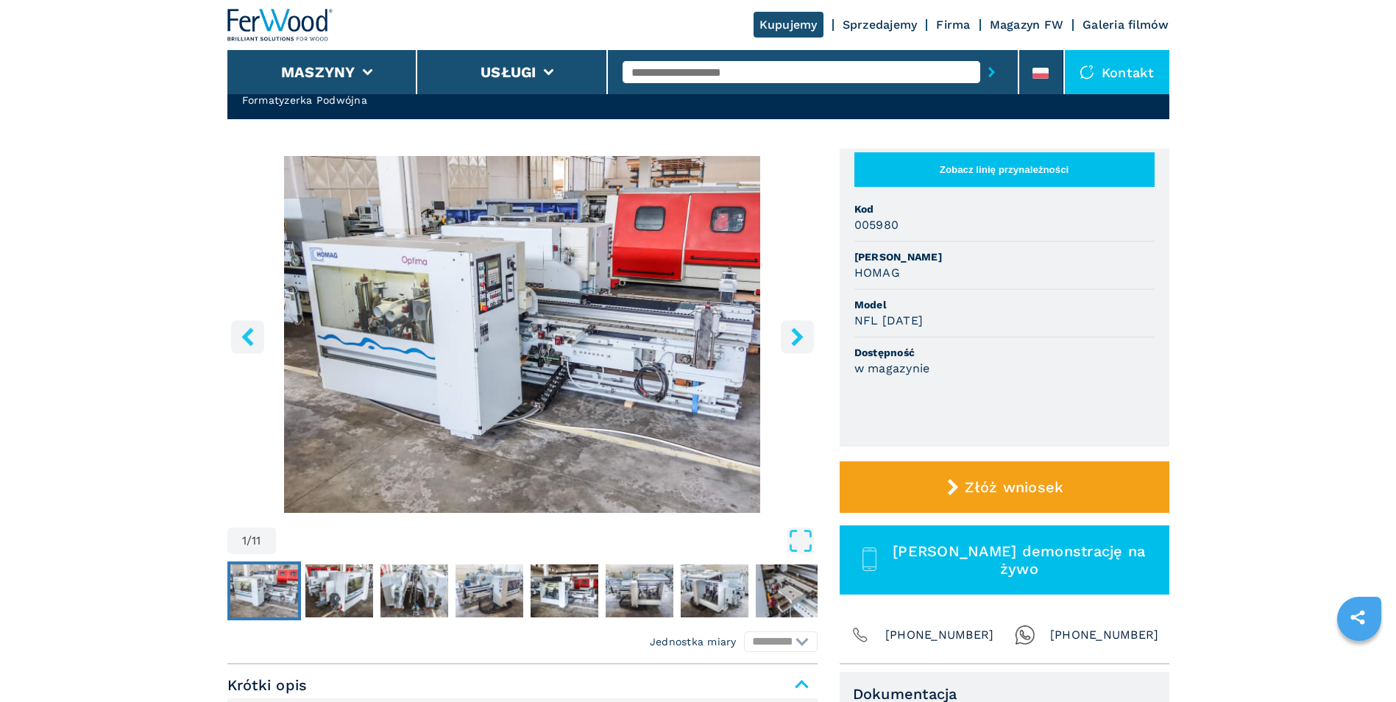
click at [808, 336] on button "right-button" at bounding box center [797, 336] width 33 height 33
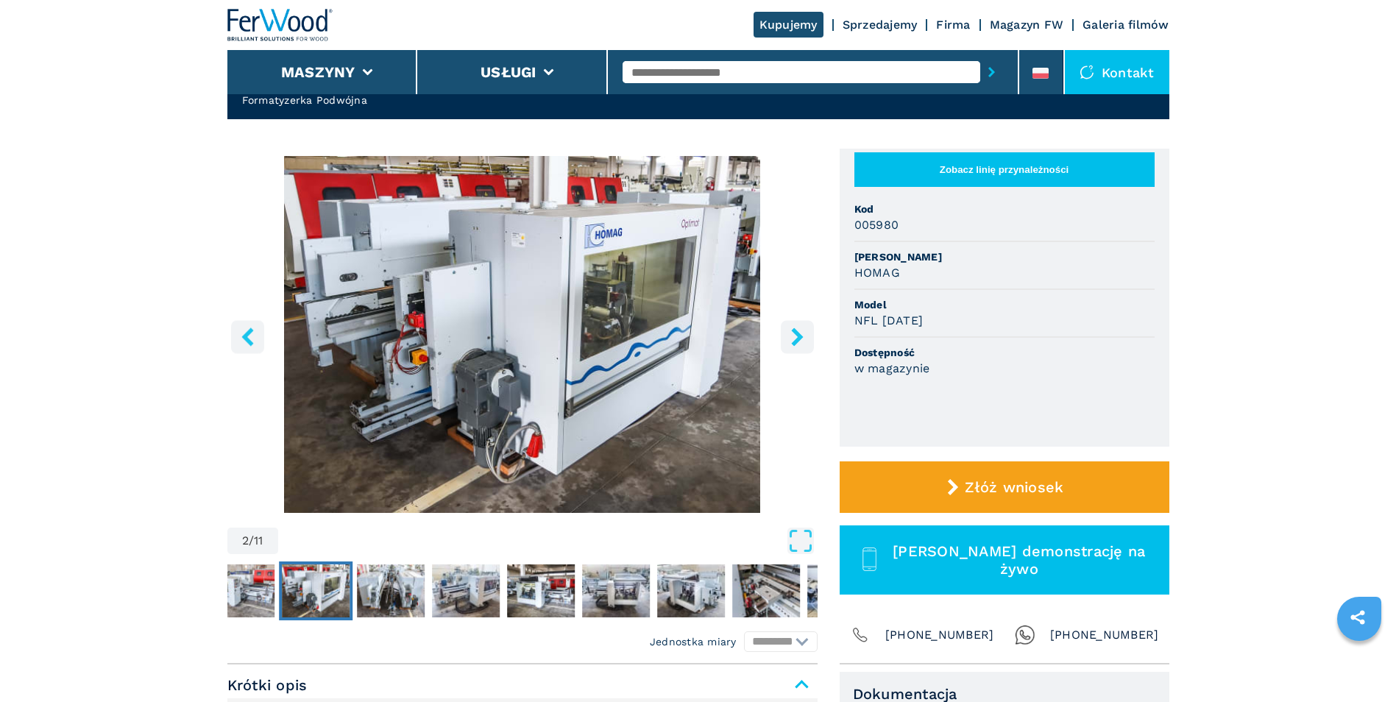
click at [808, 336] on button "right-button" at bounding box center [797, 336] width 33 height 33
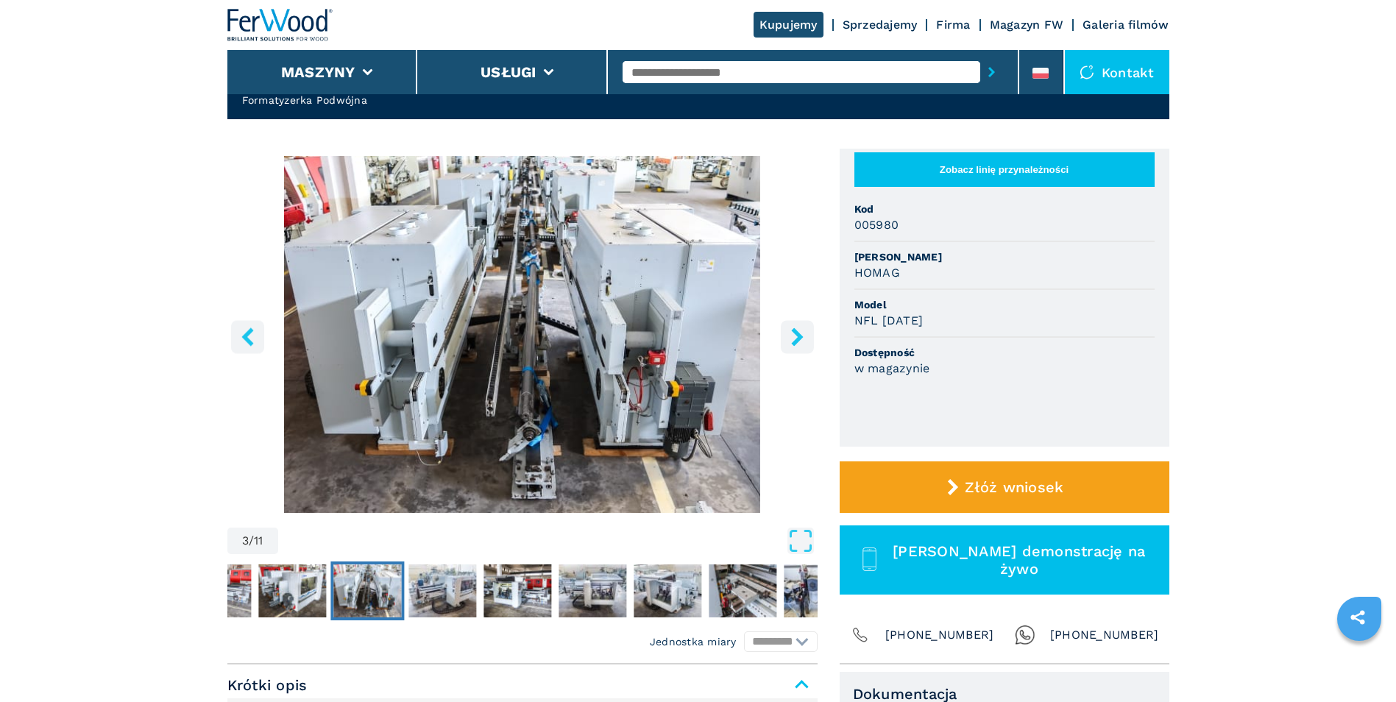
click at [808, 336] on button "right-button" at bounding box center [797, 336] width 33 height 33
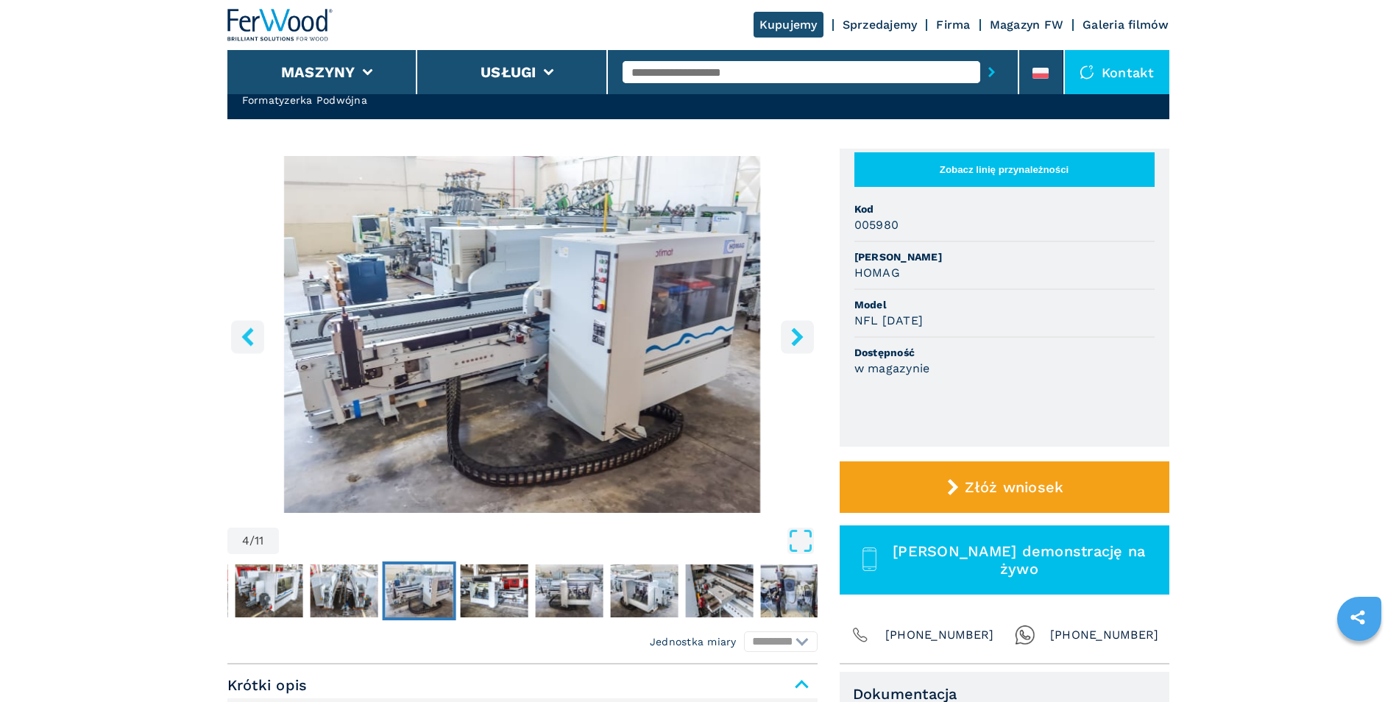
click at [808, 336] on button "right-button" at bounding box center [797, 336] width 33 height 33
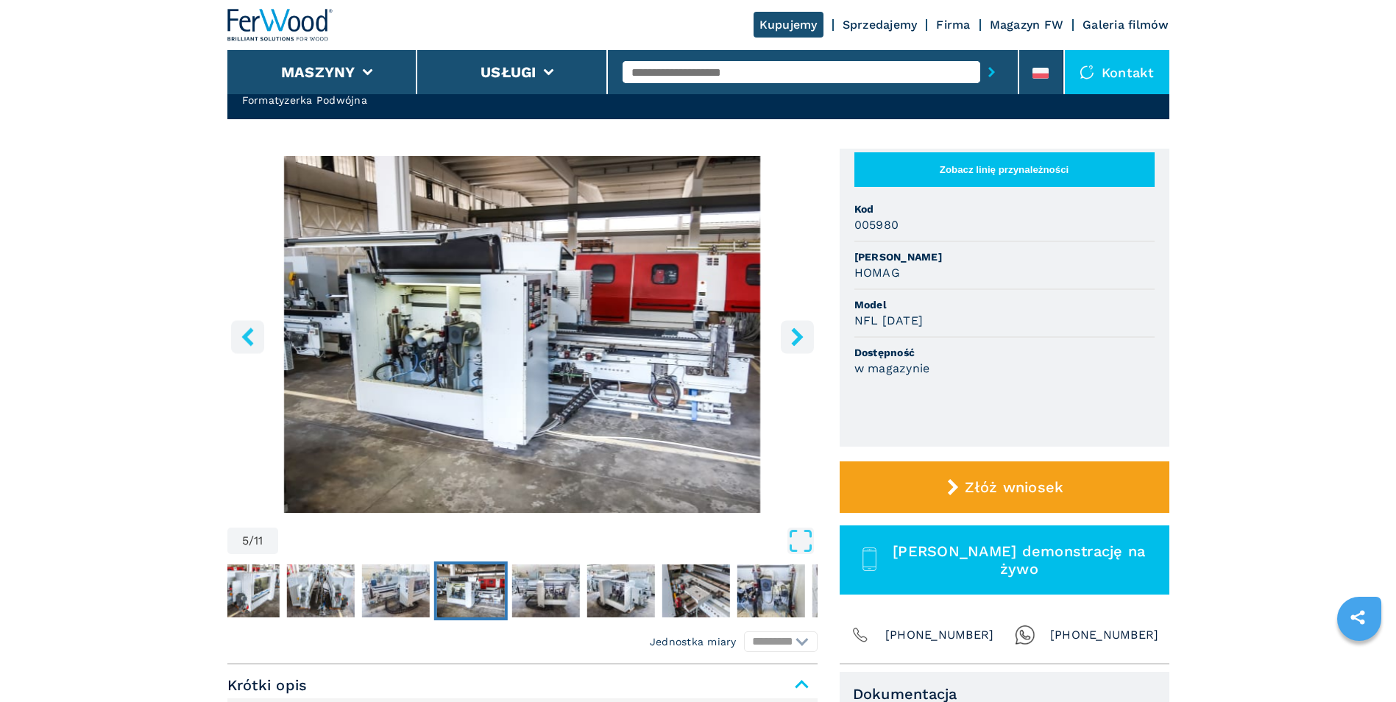
click at [808, 336] on button "right-button" at bounding box center [797, 336] width 33 height 33
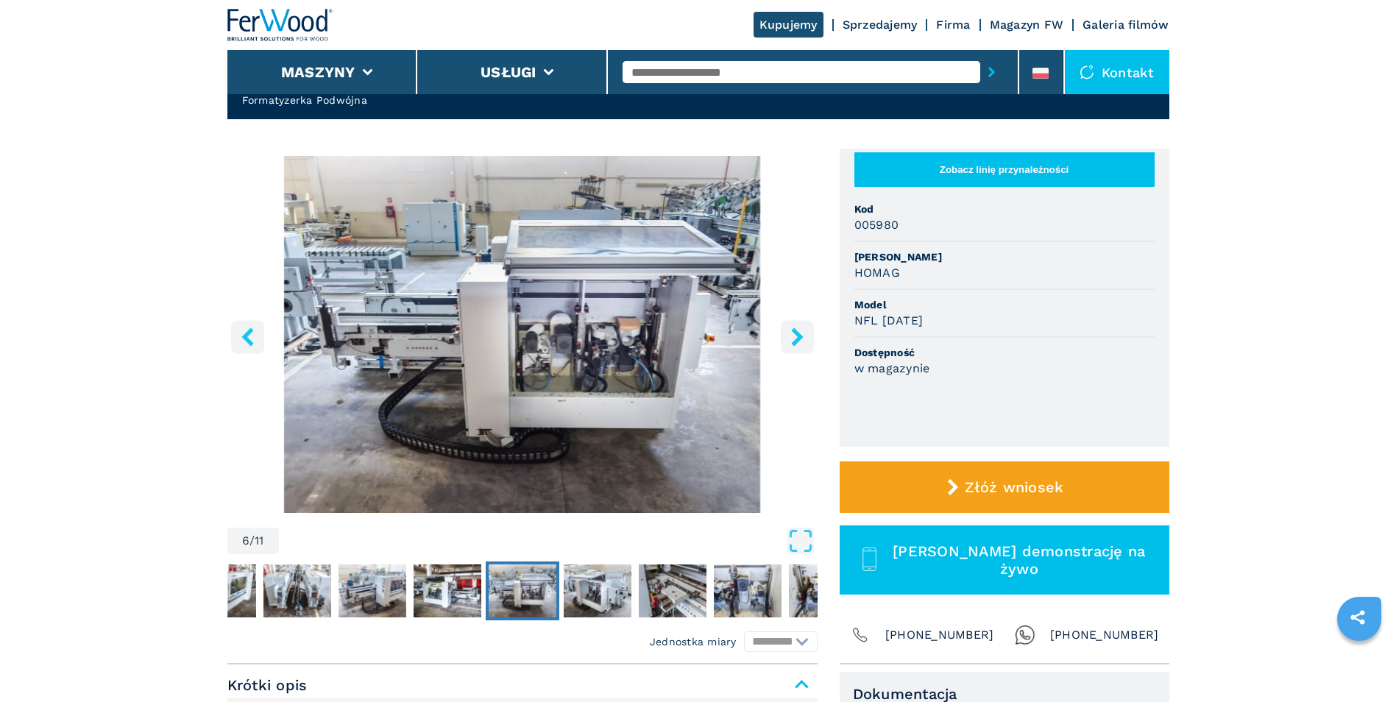
click at [808, 336] on button "right-button" at bounding box center [797, 336] width 33 height 33
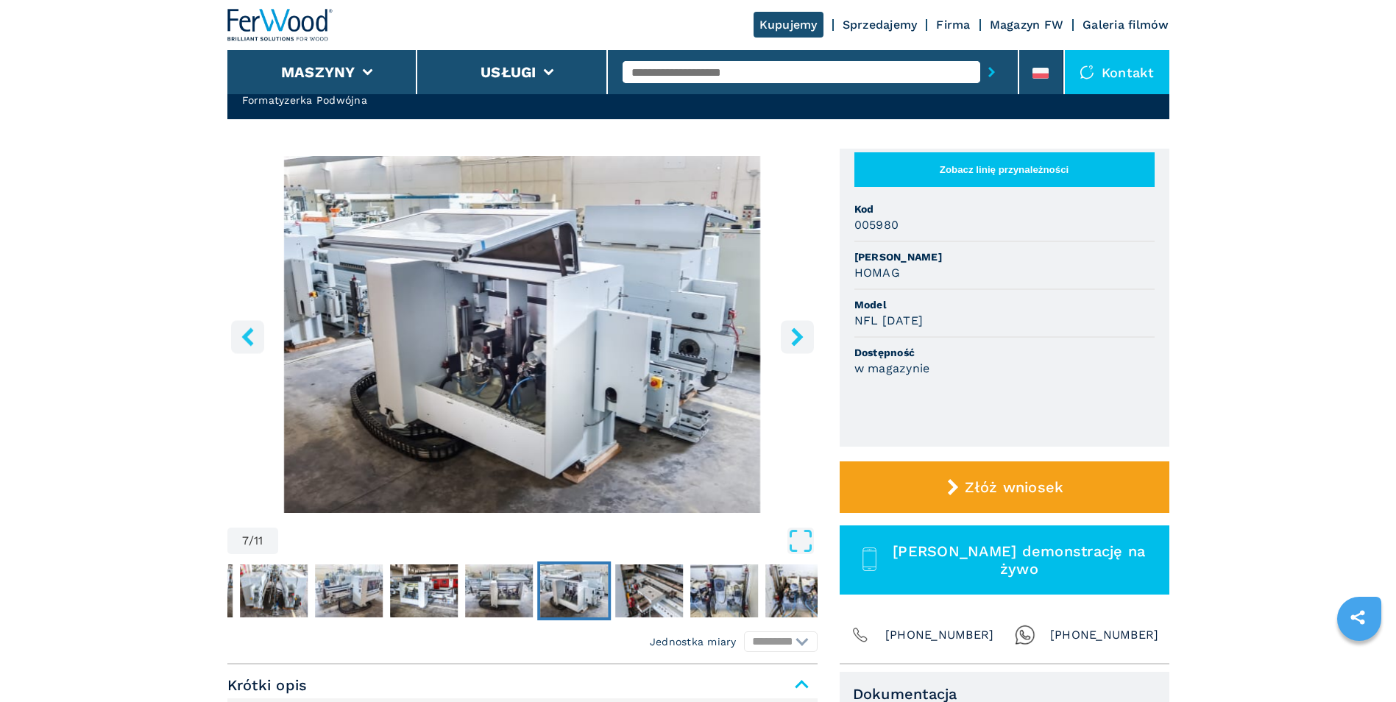
click at [808, 336] on button "right-button" at bounding box center [797, 336] width 33 height 33
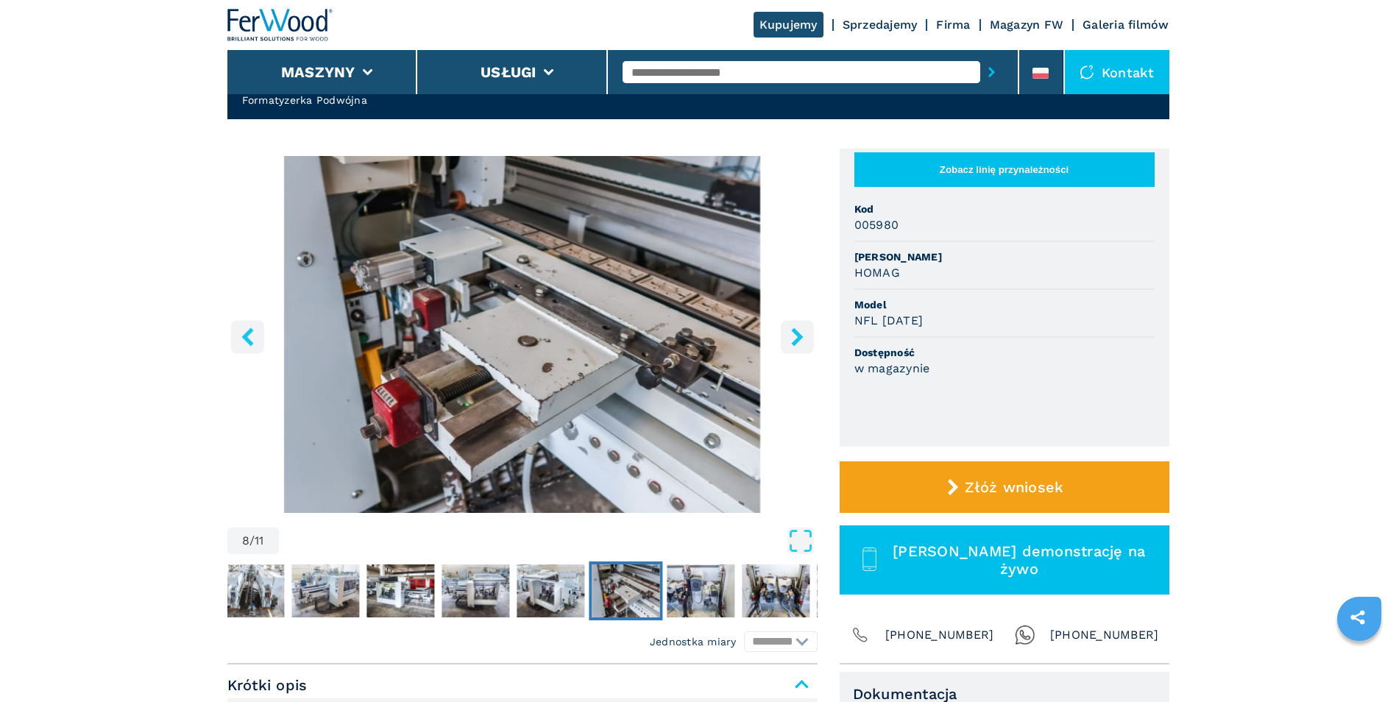
click at [808, 336] on button "right-button" at bounding box center [797, 336] width 33 height 33
click at [726, 593] on img "Go to Slide 9" at bounding box center [701, 590] width 68 height 53
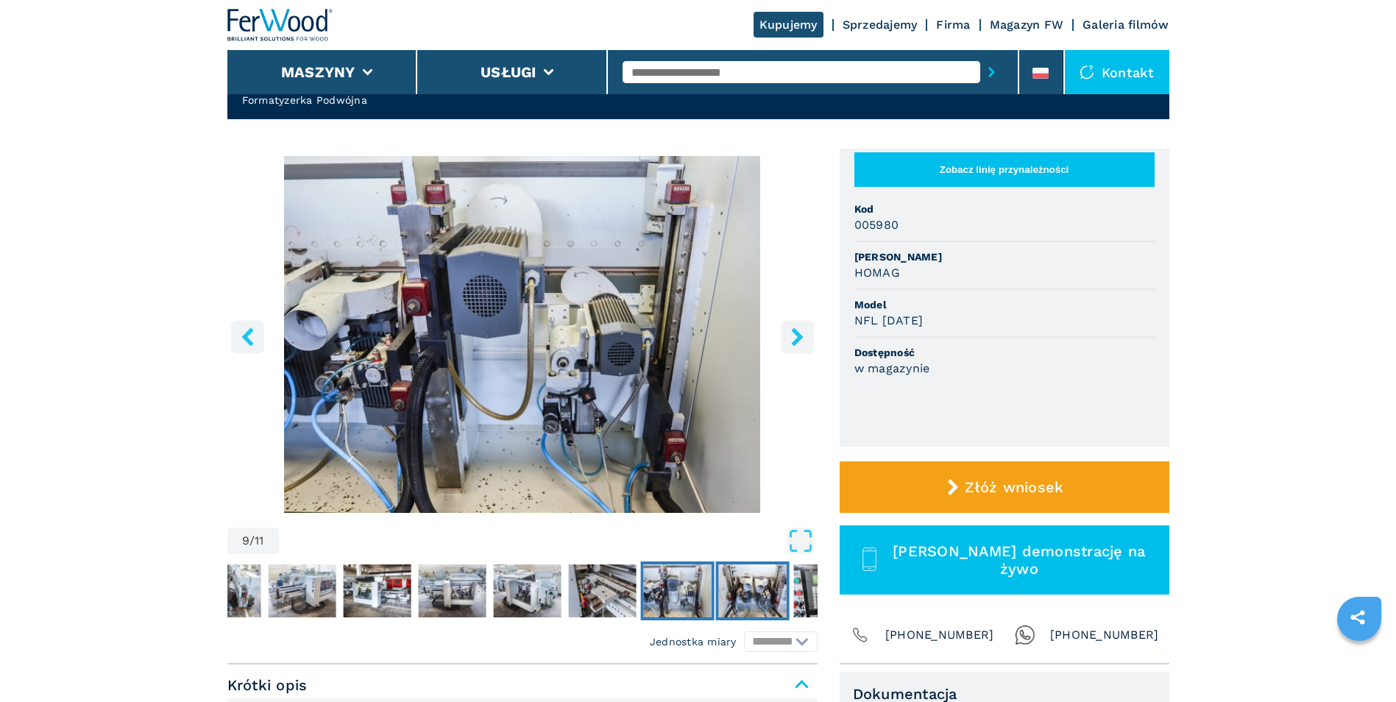
click at [783, 593] on img "Go to Slide 10" at bounding box center [752, 590] width 68 height 53
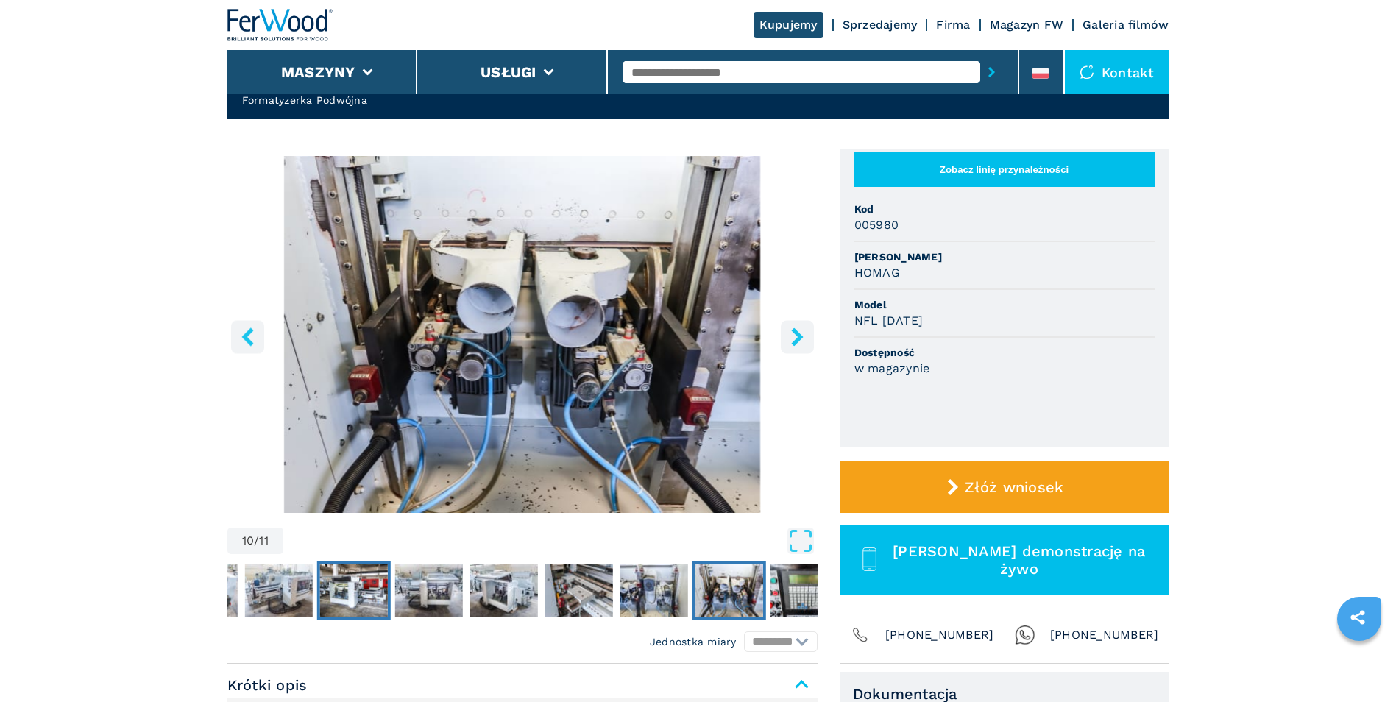
click at [339, 583] on img "Go to Slide 5" at bounding box center [353, 590] width 68 height 53
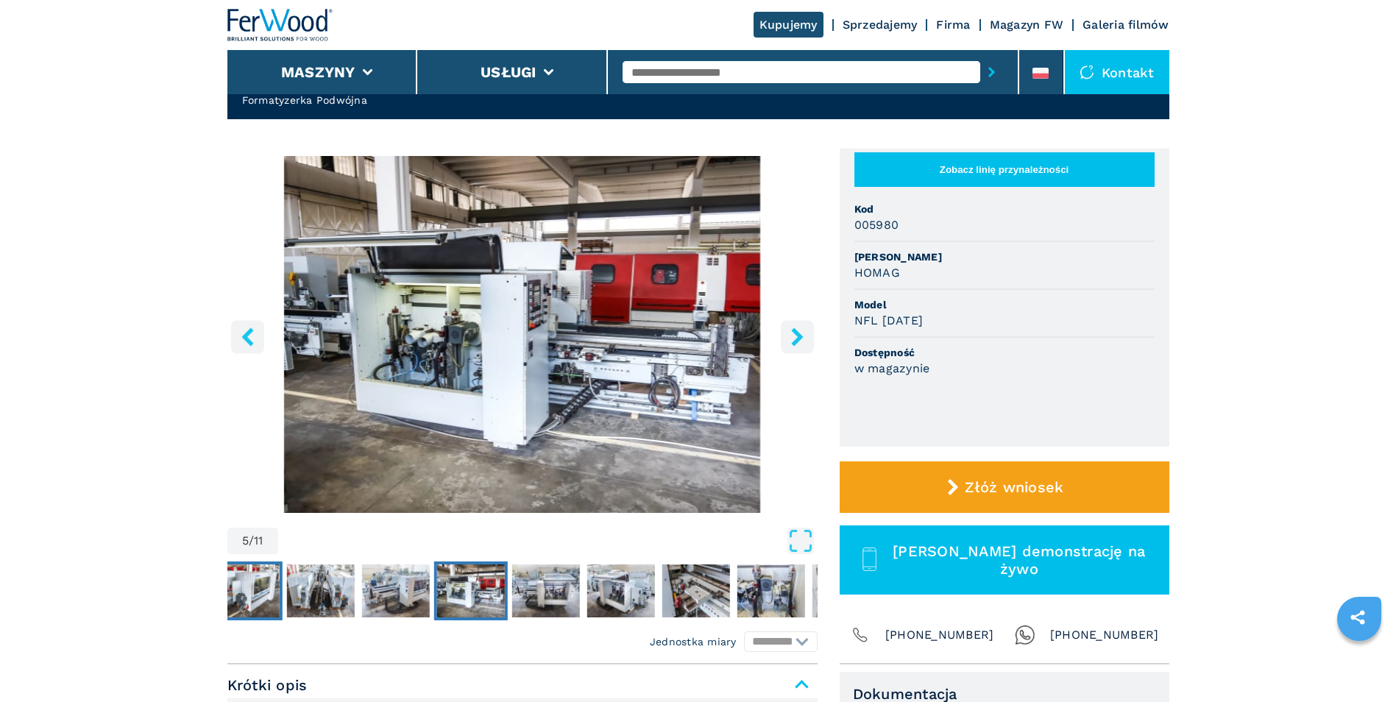
click at [258, 576] on img "Go to Slide 2" at bounding box center [245, 590] width 68 height 53
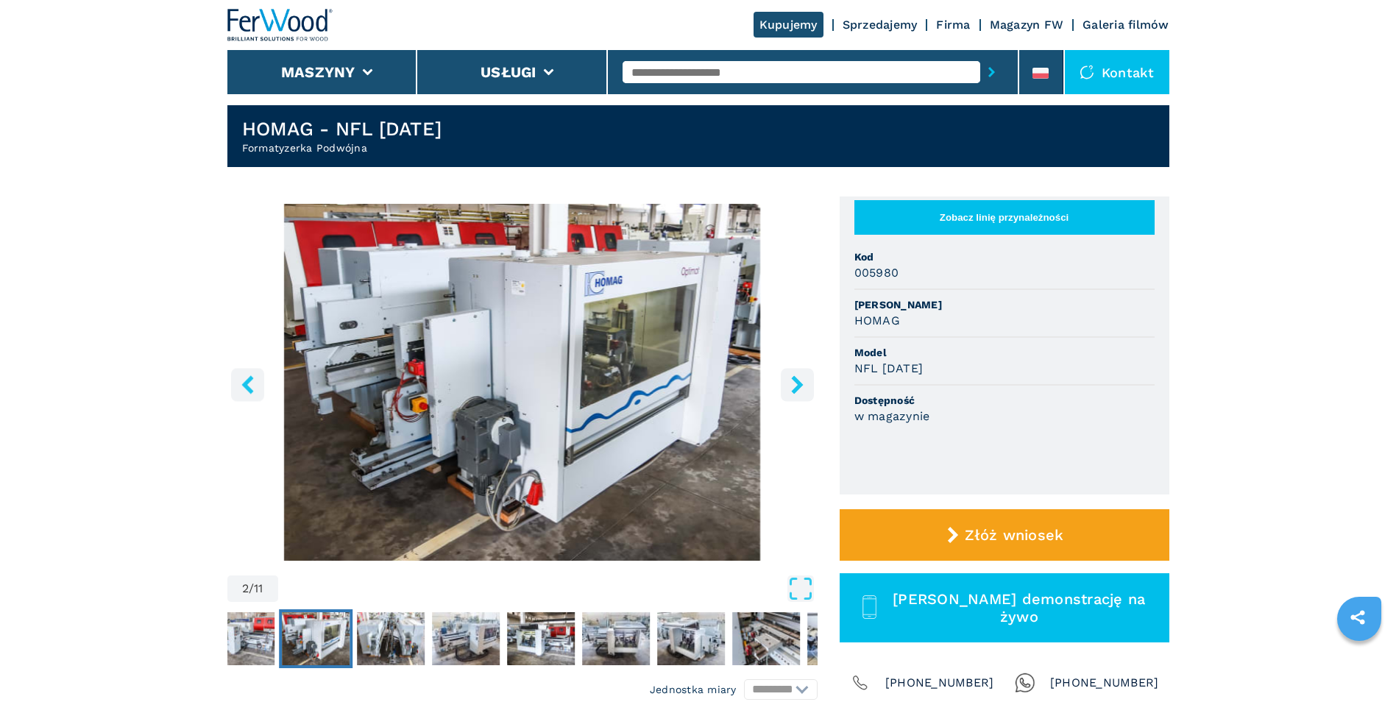
scroll to position [0, 0]
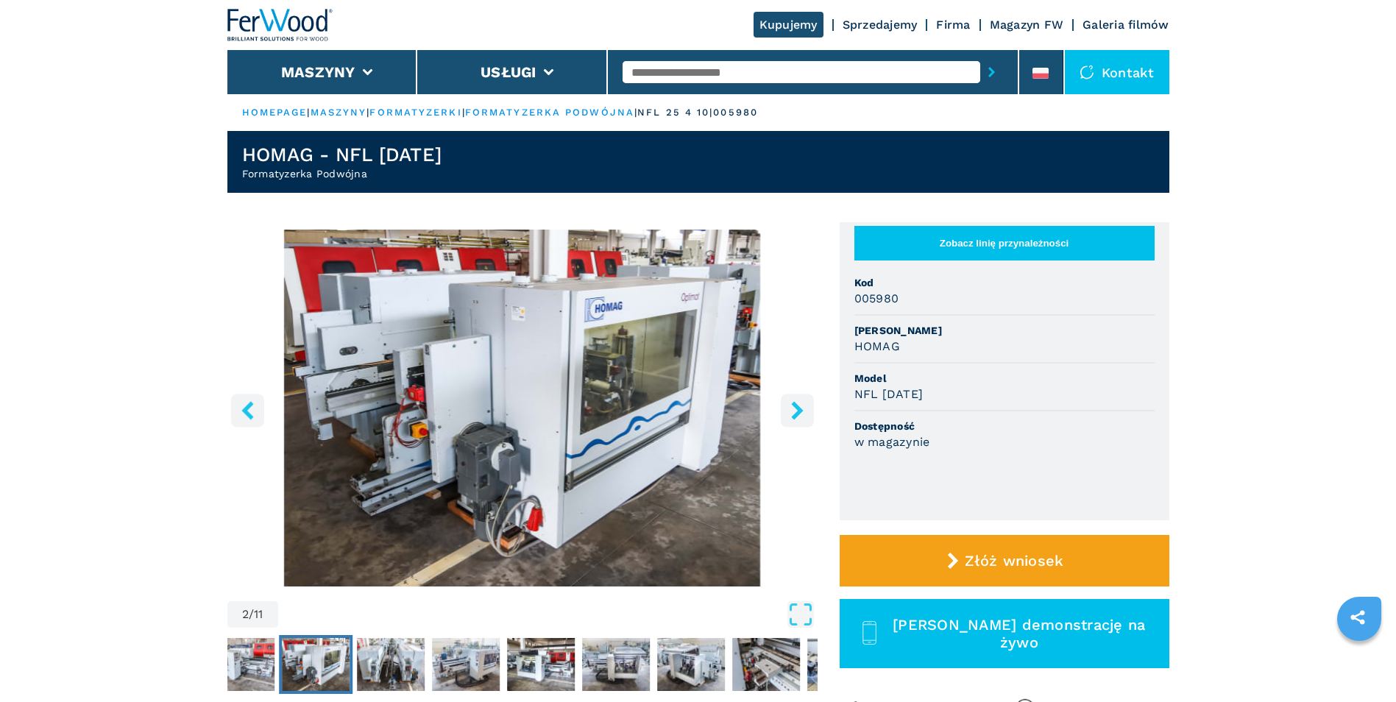
click at [682, 347] on img "Go to Slide 2" at bounding box center [522, 408] width 590 height 357
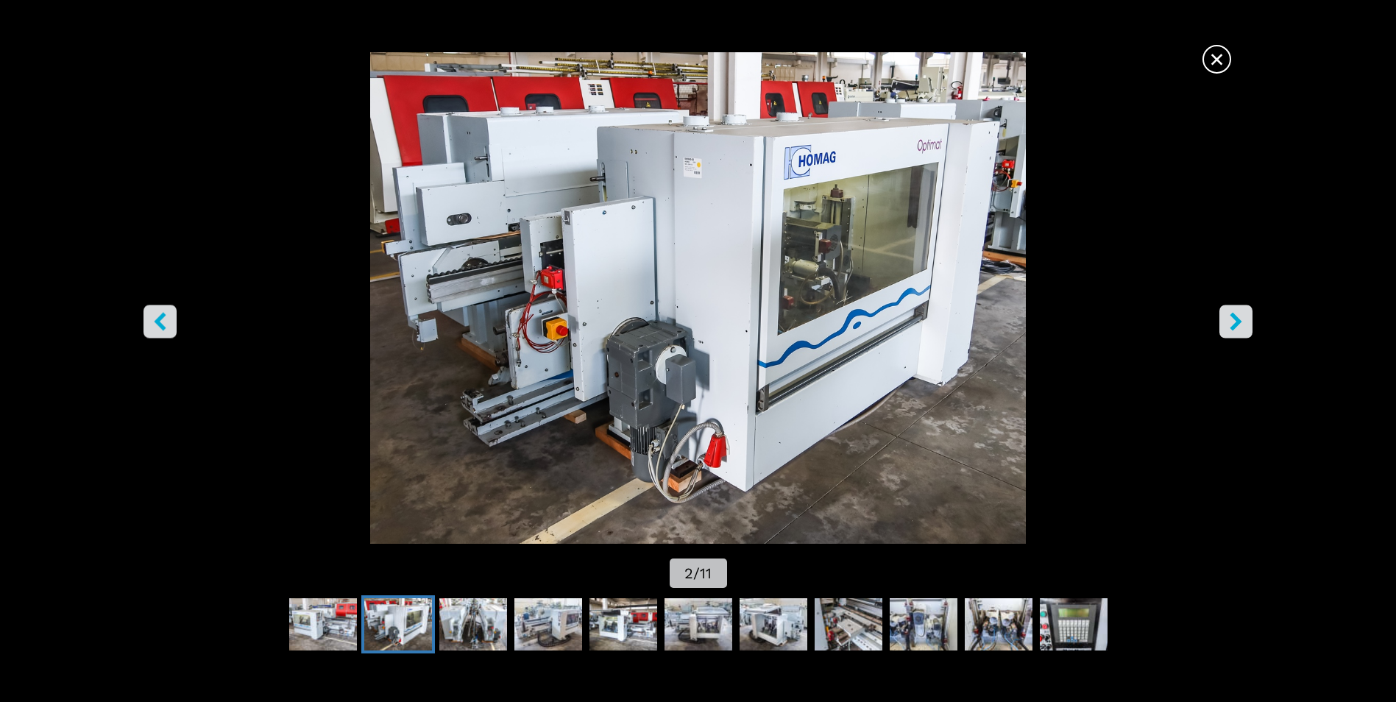
click at [1233, 317] on icon "right-button" at bounding box center [1237, 322] width 12 height 18
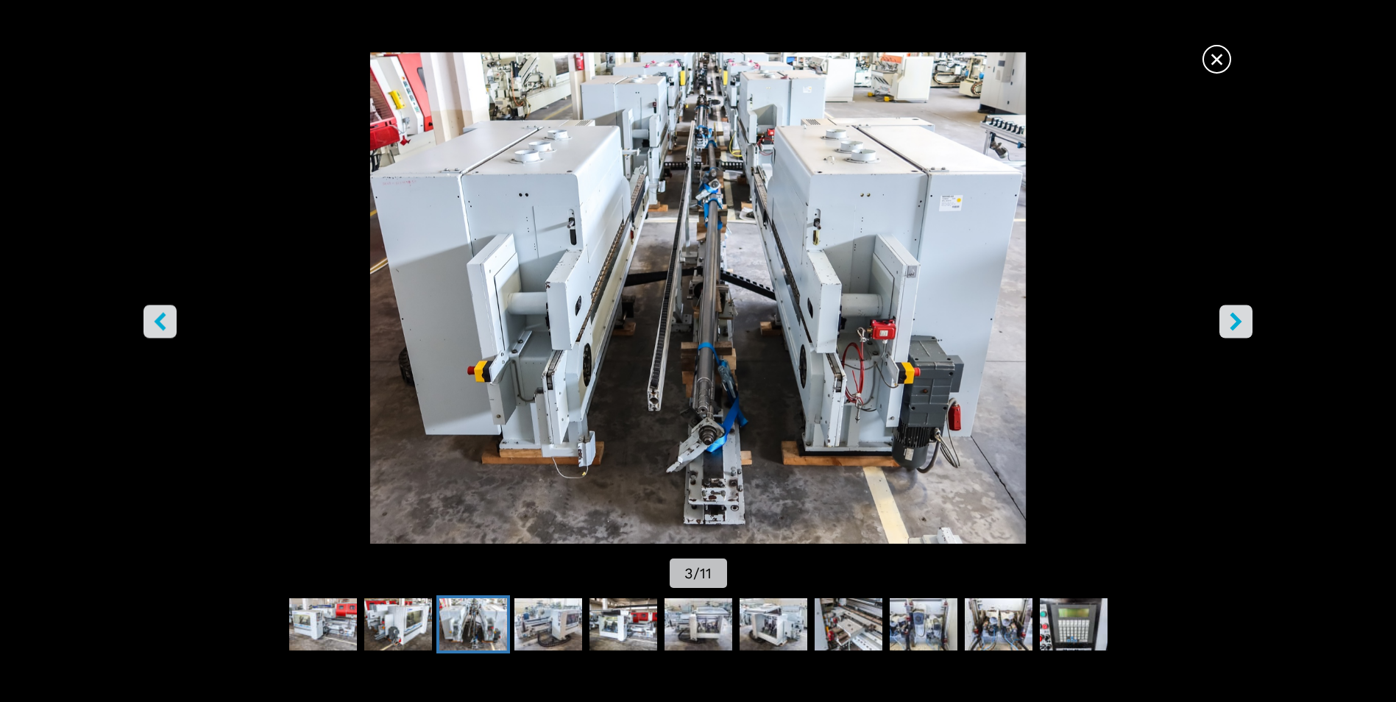
click at [1233, 317] on icon "right-button" at bounding box center [1237, 322] width 12 height 18
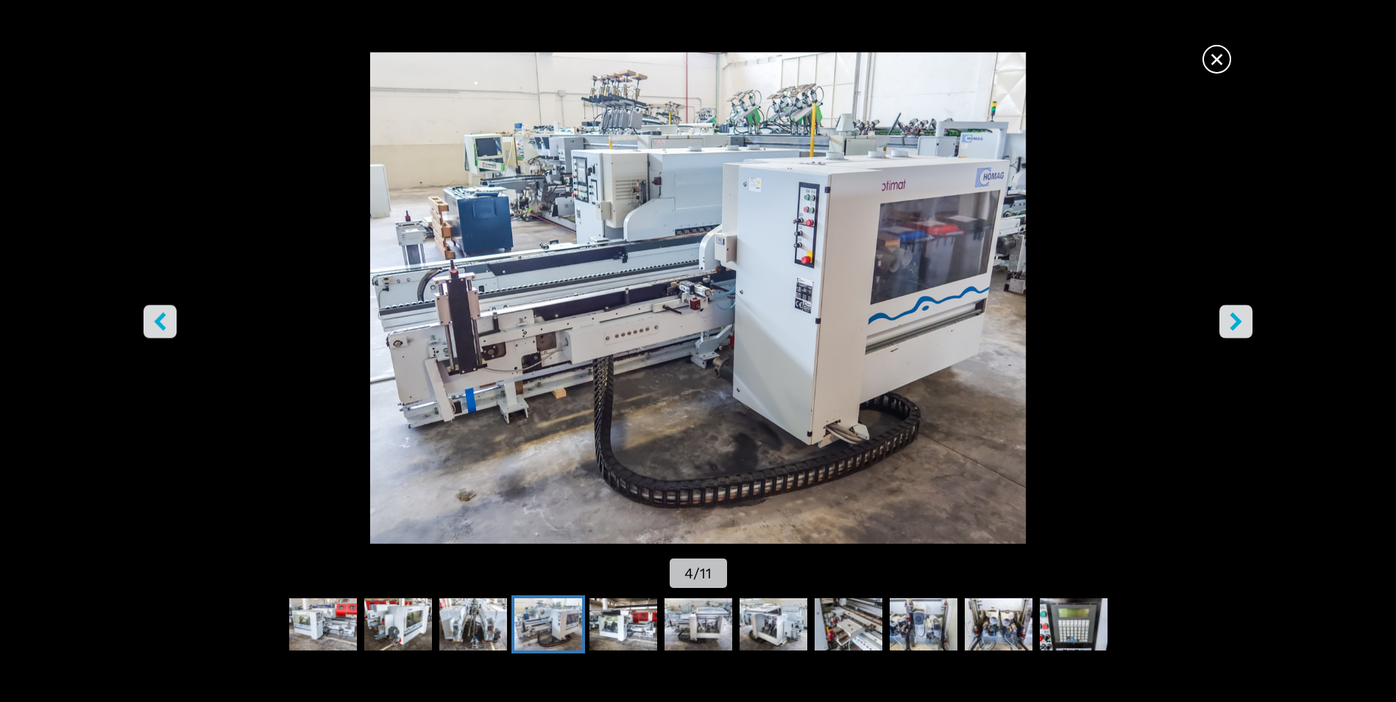
click at [170, 320] on button "left-button" at bounding box center [160, 321] width 33 height 33
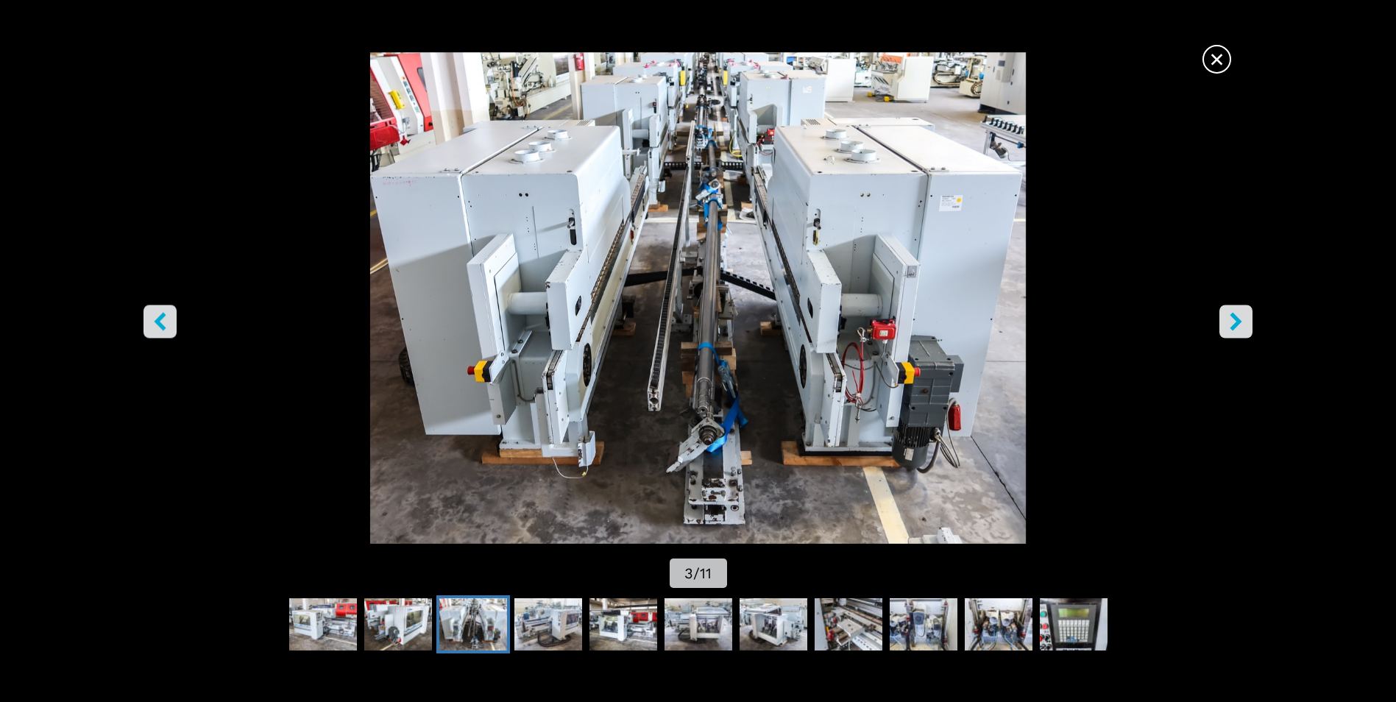
click at [1240, 319] on icon "right-button" at bounding box center [1236, 322] width 18 height 18
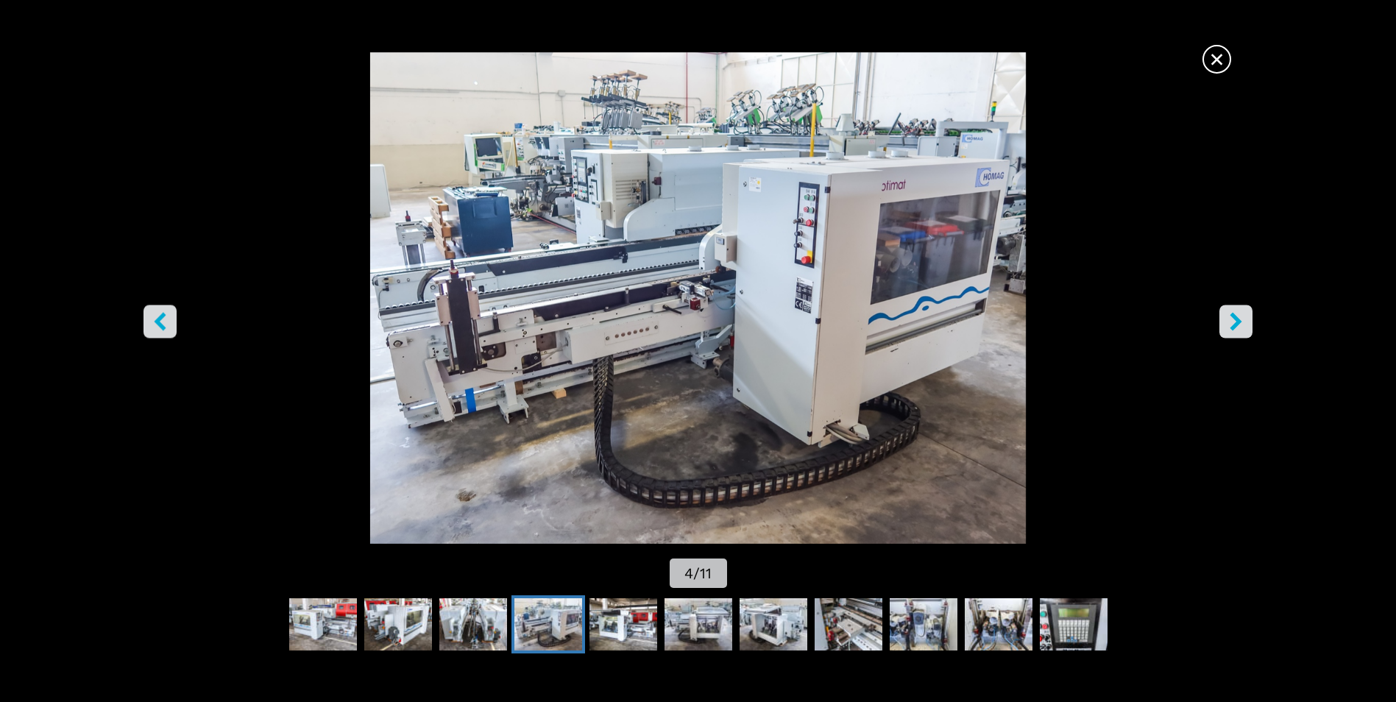
click at [1240, 319] on icon "right-button" at bounding box center [1236, 322] width 18 height 18
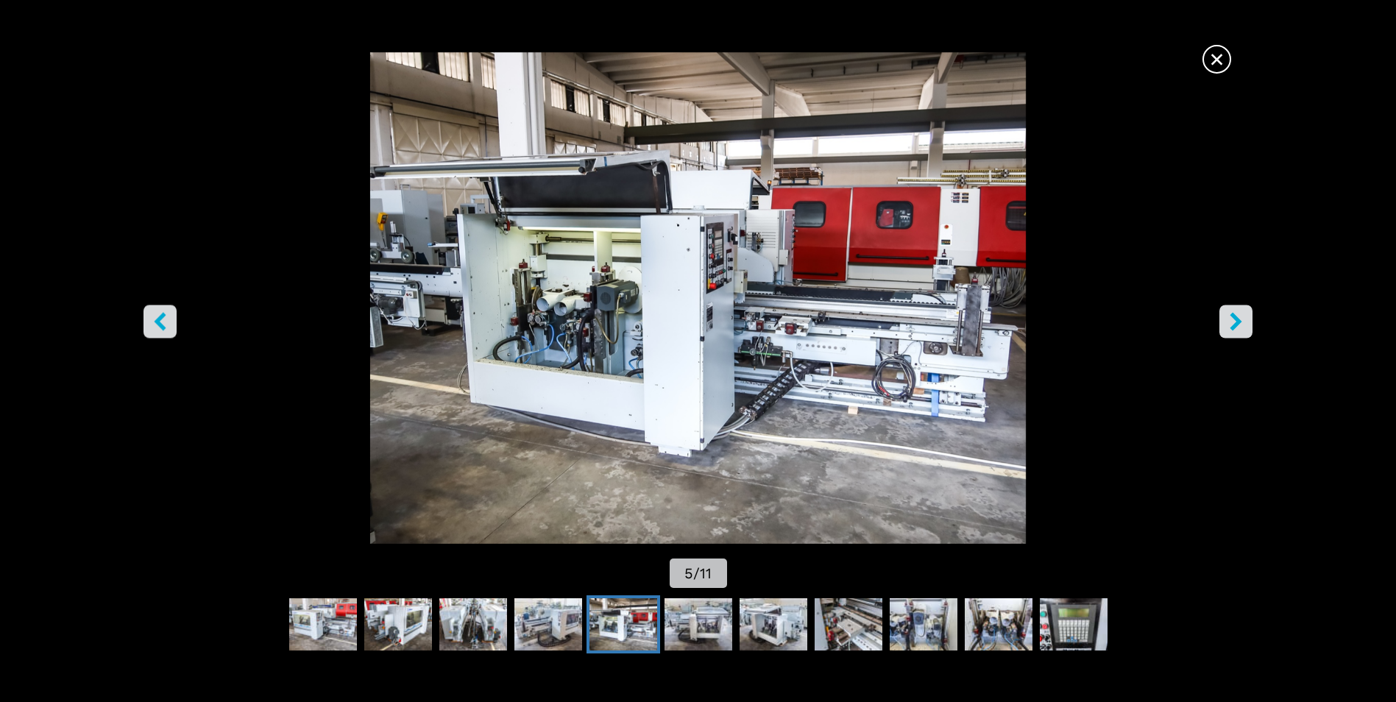
click at [1240, 319] on icon "right-button" at bounding box center [1236, 322] width 18 height 18
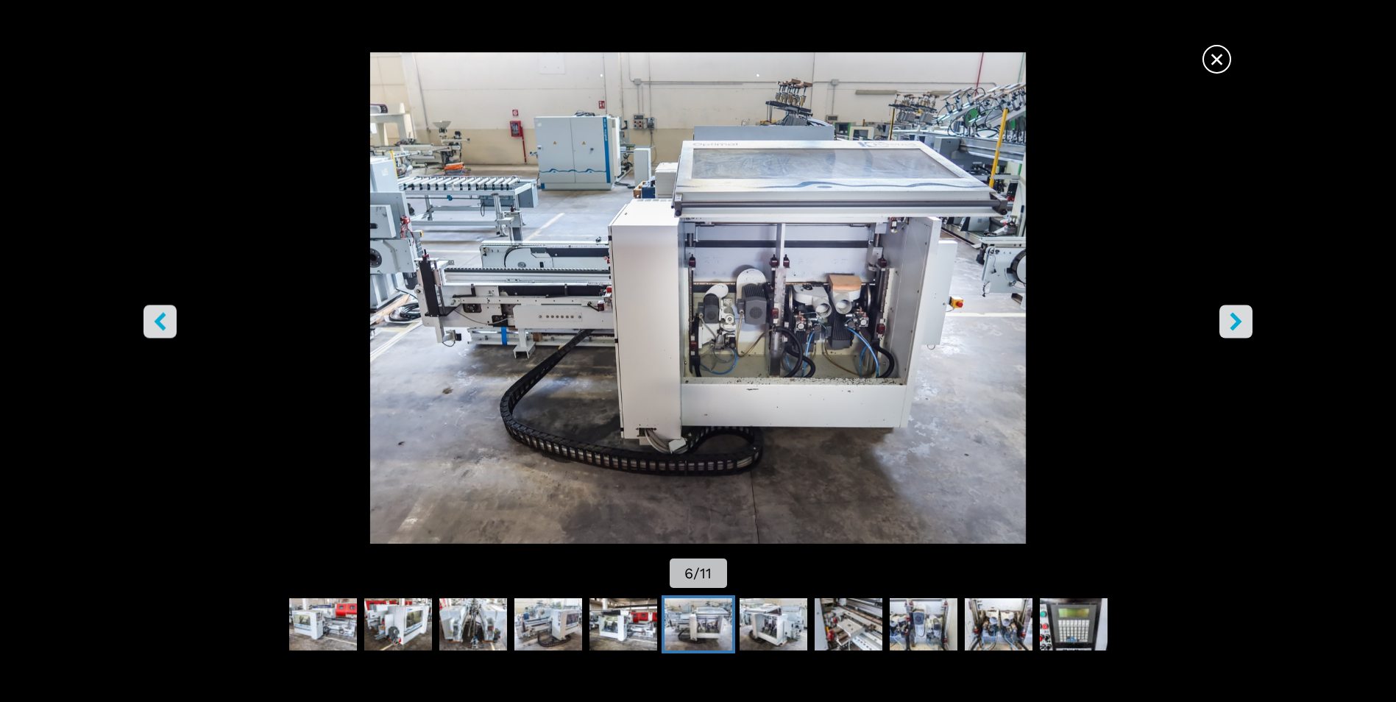
click at [1240, 319] on icon "right-button" at bounding box center [1236, 322] width 18 height 18
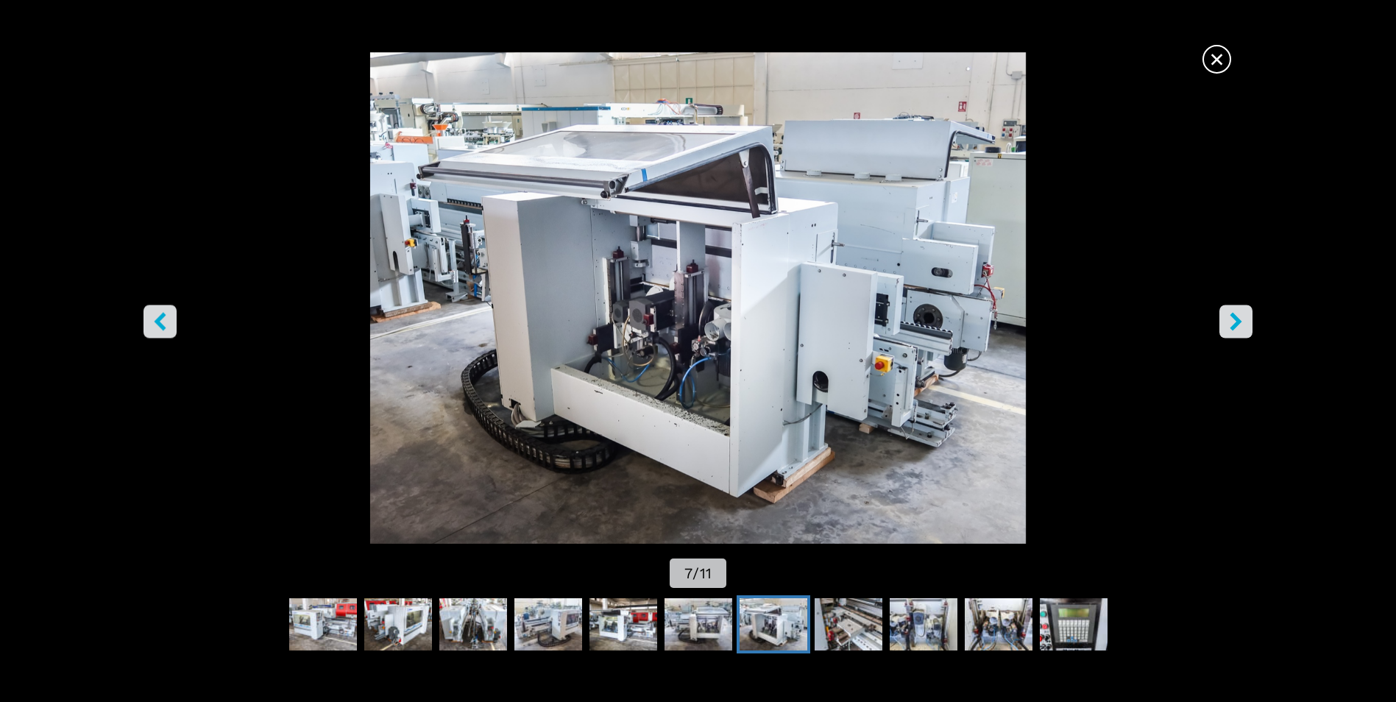
click at [1240, 319] on icon "right-button" at bounding box center [1236, 322] width 18 height 18
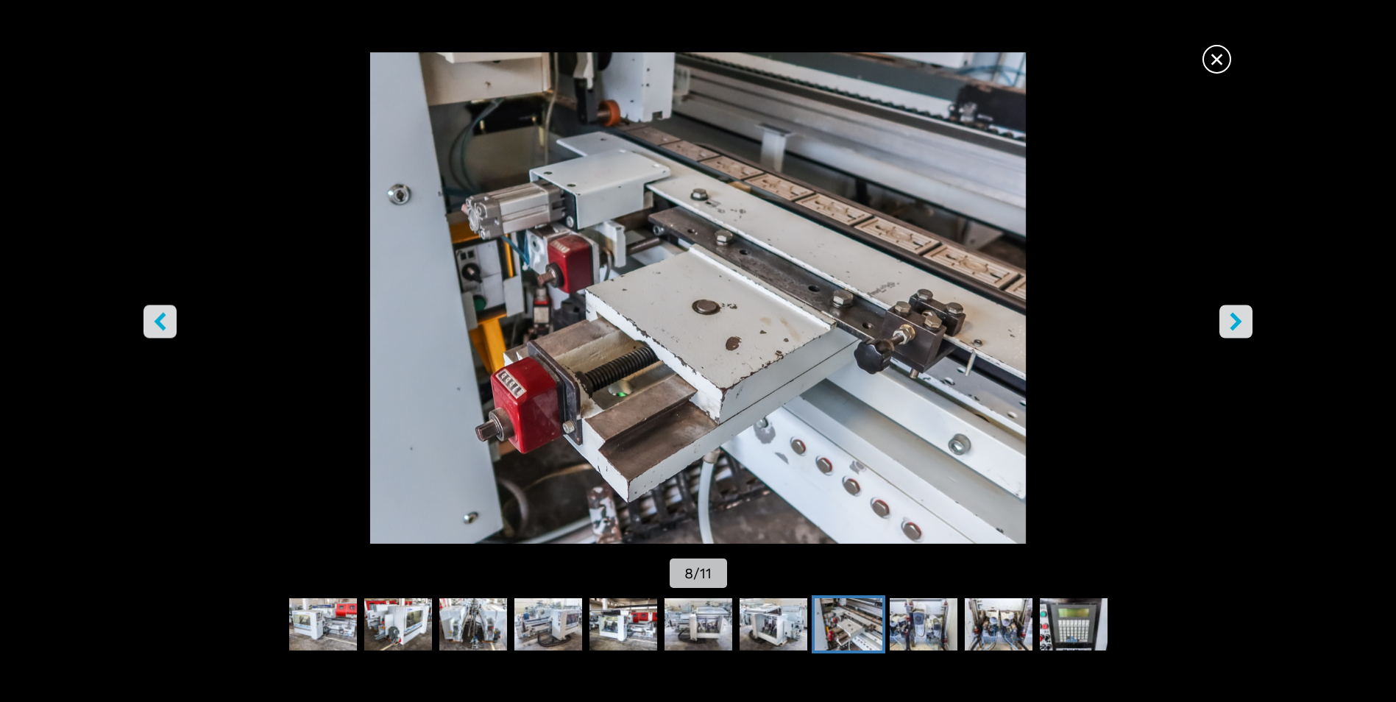
click at [1240, 319] on icon "right-button" at bounding box center [1236, 322] width 18 height 18
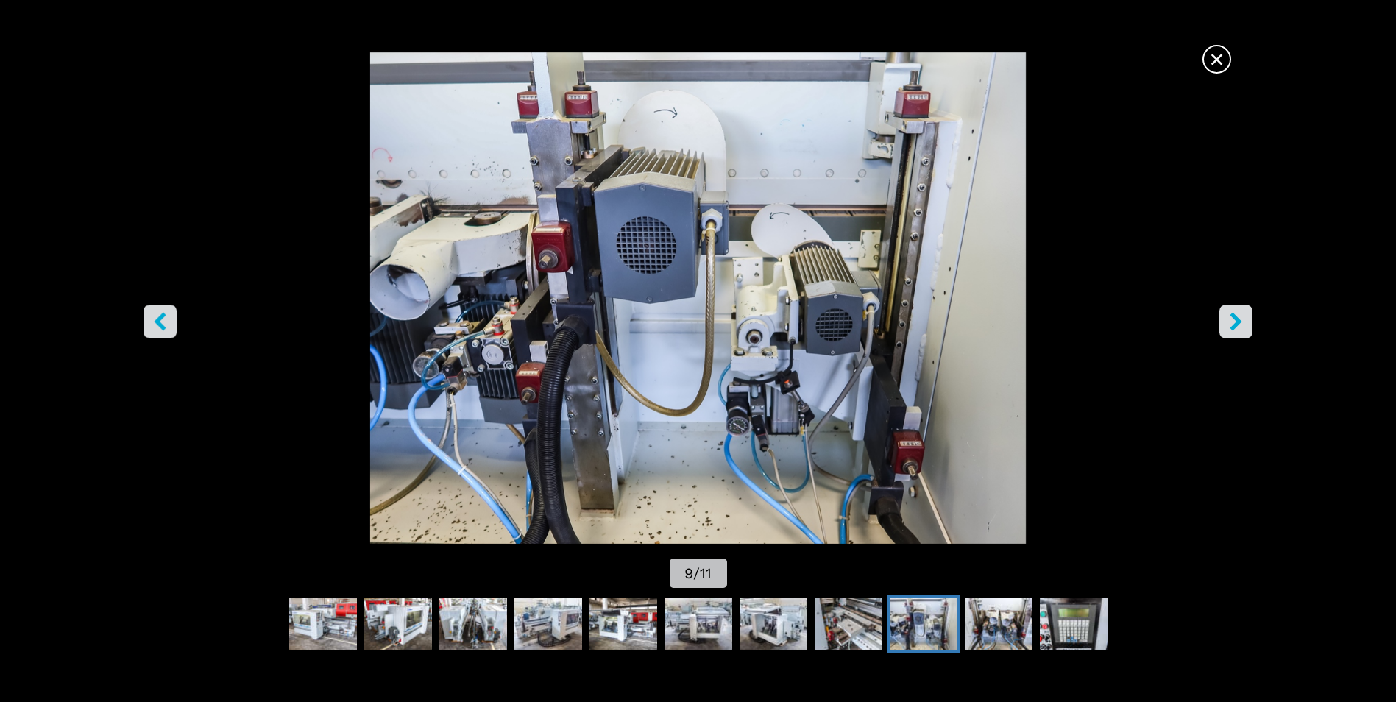
click at [1240, 319] on icon "right-button" at bounding box center [1236, 322] width 18 height 18
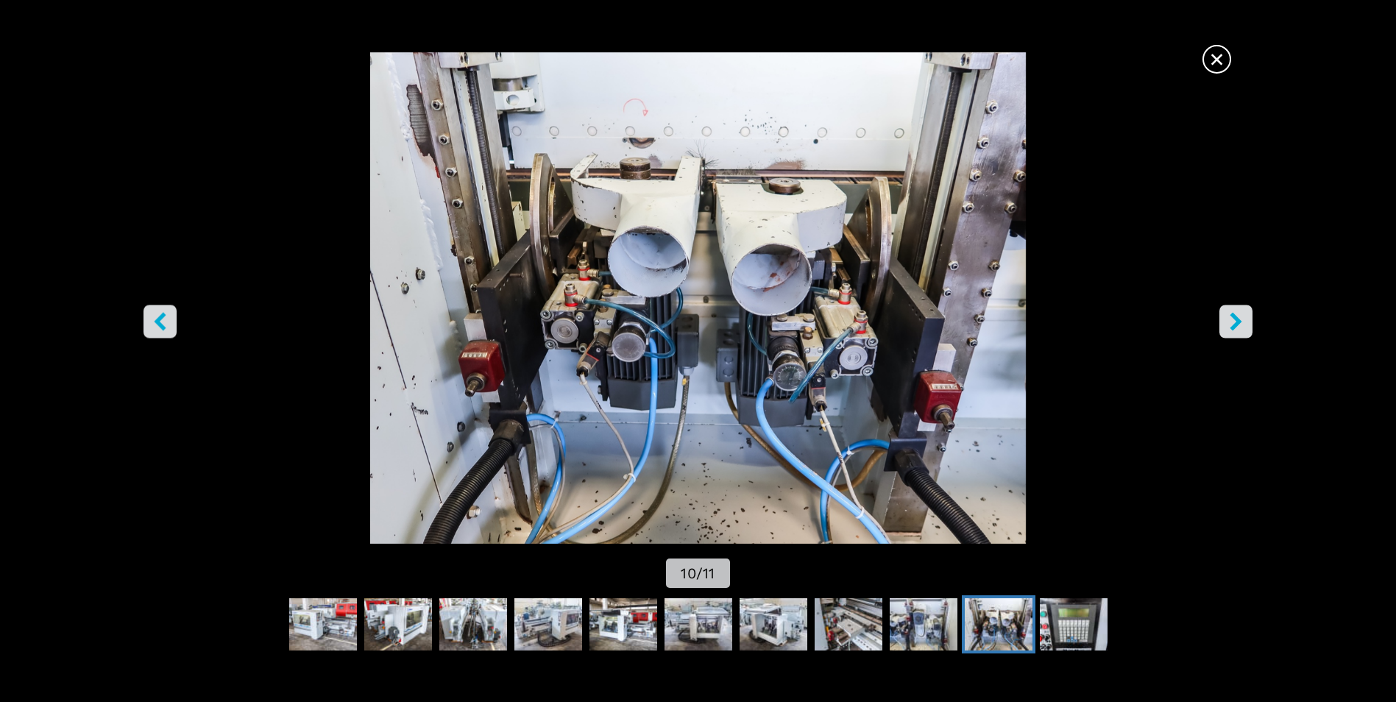
click at [1240, 319] on icon "right-button" at bounding box center [1236, 322] width 18 height 18
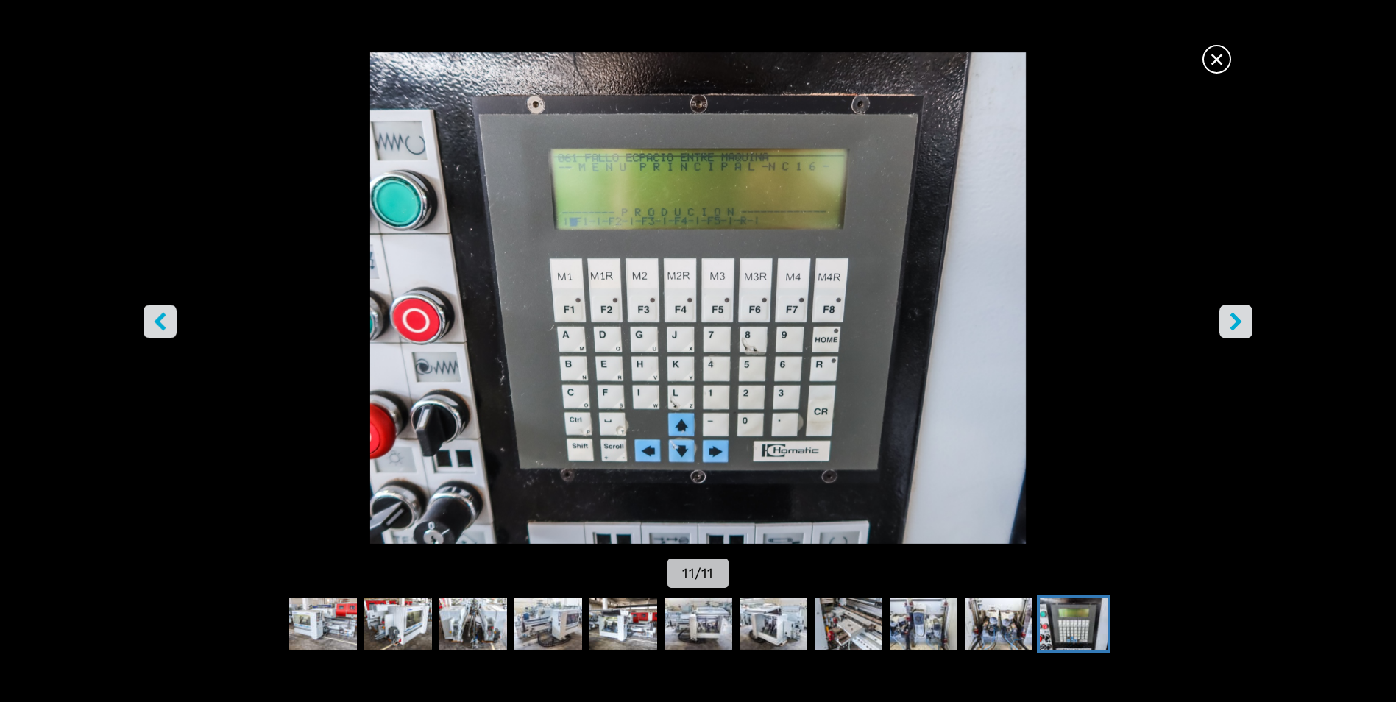
click at [1239, 320] on icon "right-button" at bounding box center [1237, 322] width 12 height 18
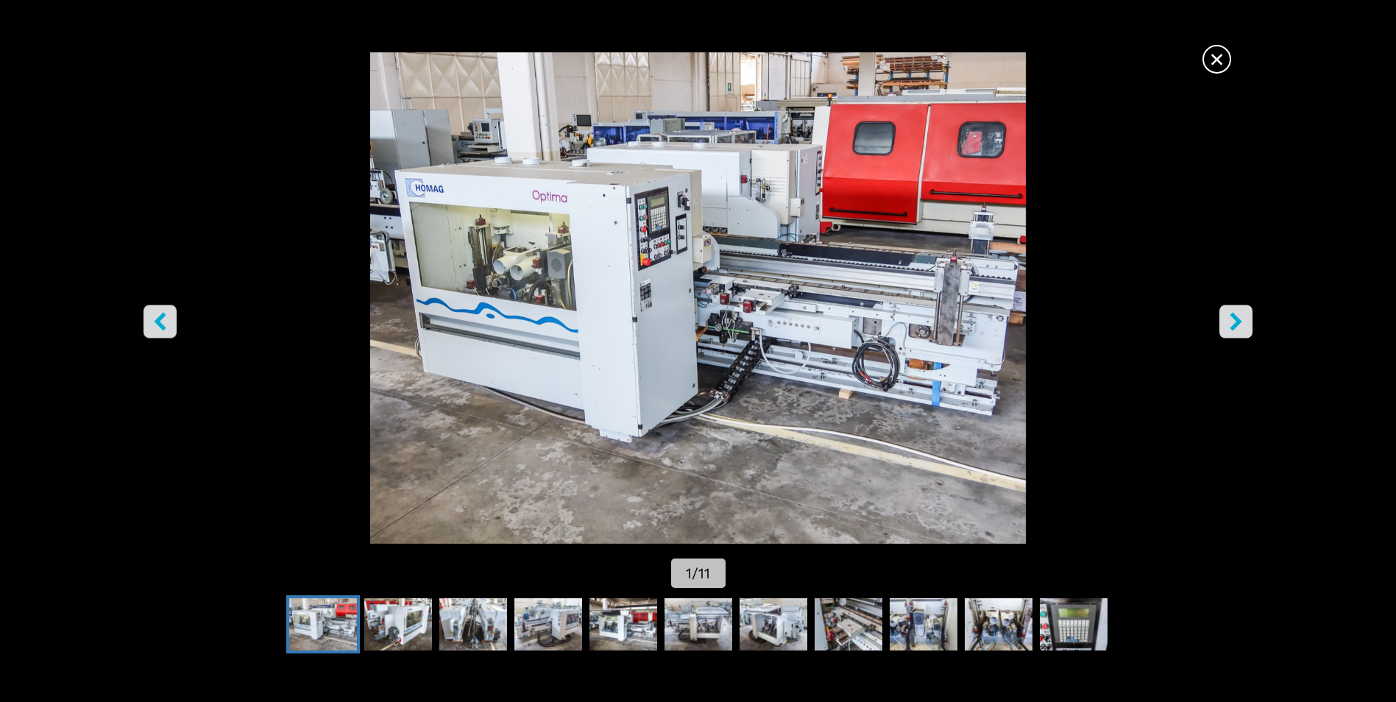
click at [1239, 320] on icon "right-button" at bounding box center [1237, 322] width 12 height 18
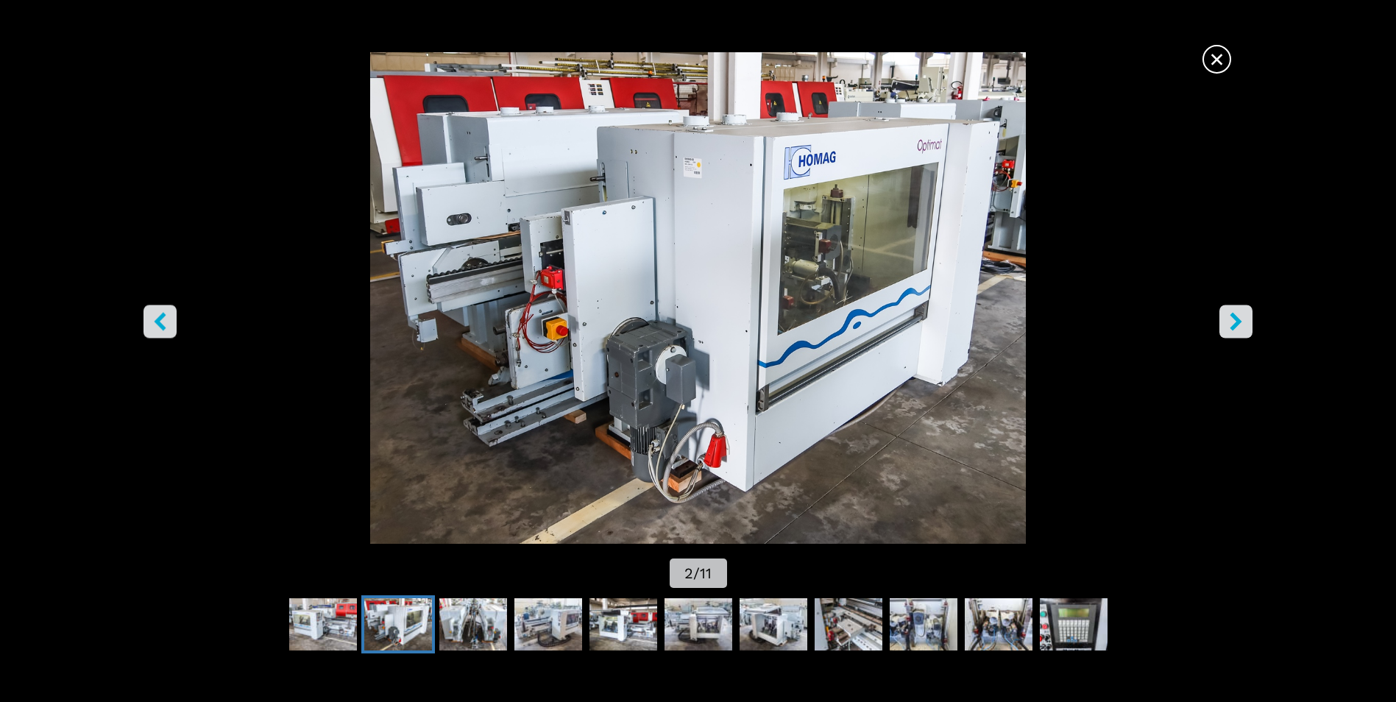
click at [1212, 57] on span "×" at bounding box center [1217, 56] width 26 height 26
